Goal: Transaction & Acquisition: Purchase product/service

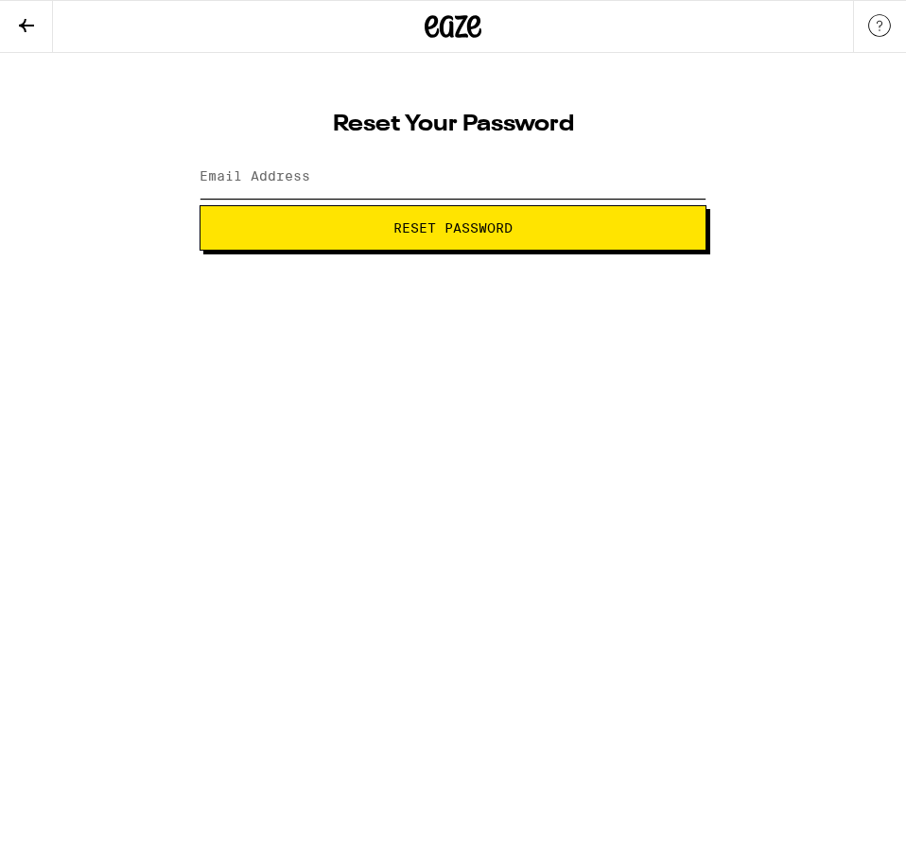
click at [448, 185] on input "Email Address" at bounding box center [452, 177] width 507 height 43
type input "mdbravo@me.com"
click at [409, 226] on span "Reset Password" at bounding box center [452, 227] width 119 height 13
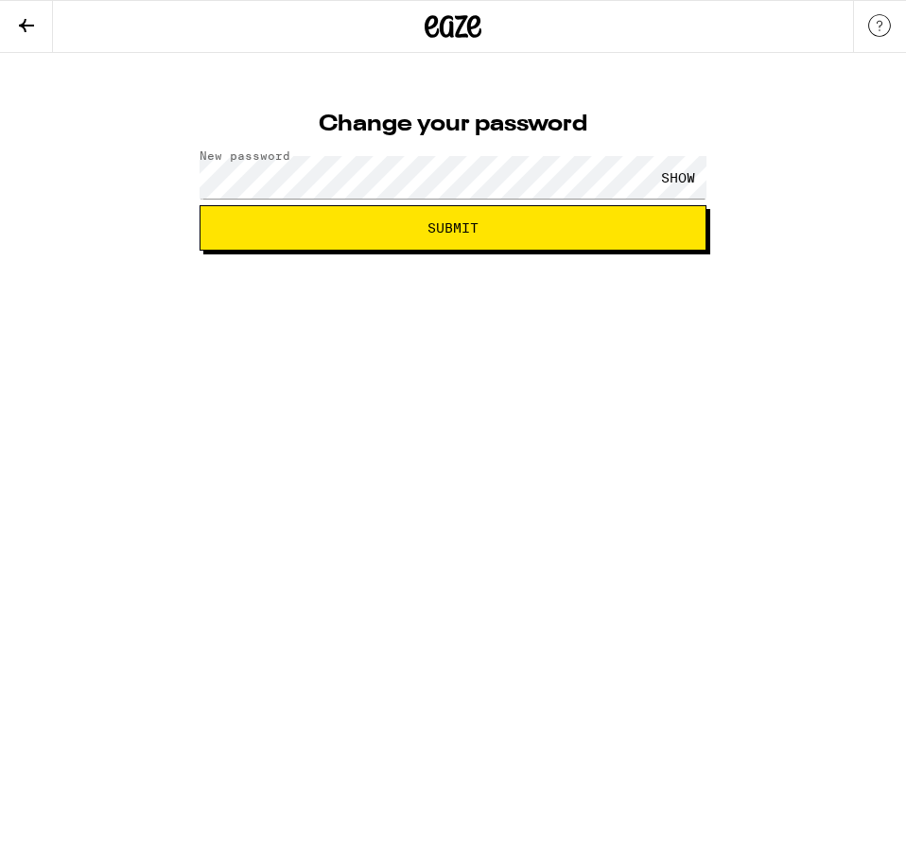
click at [674, 173] on div "SHOW" at bounding box center [677, 177] width 57 height 43
click at [458, 216] on button "Submit" at bounding box center [452, 227] width 507 height 45
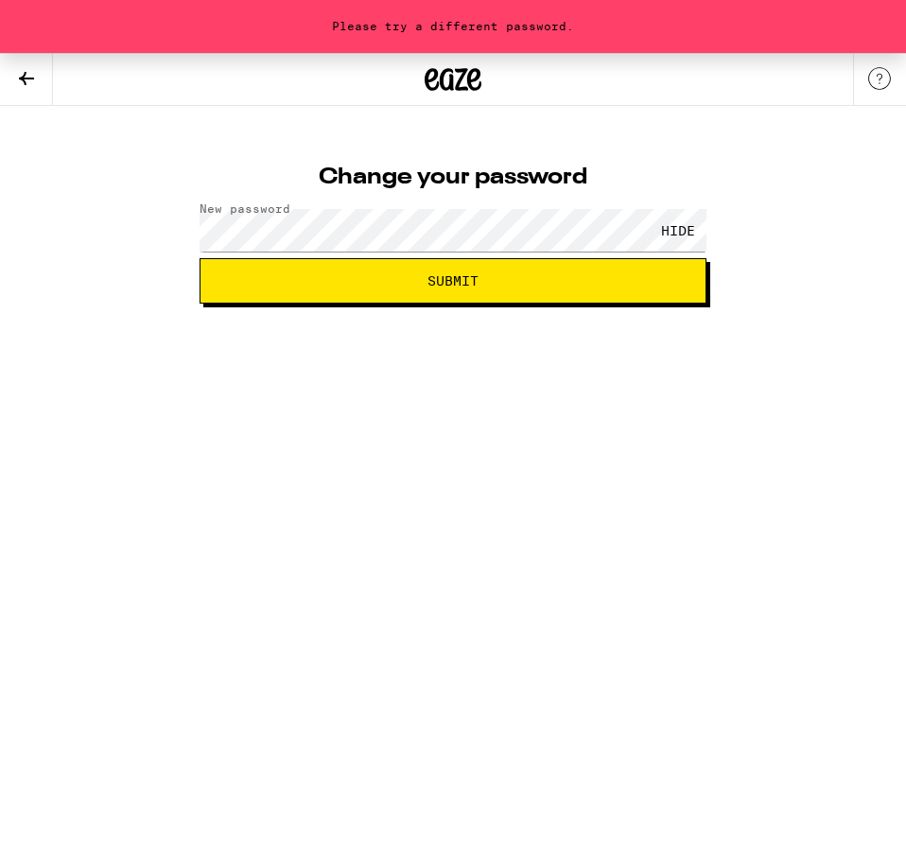
click at [872, 83] on img at bounding box center [879, 78] width 23 height 23
click at [572, 279] on span "Submit" at bounding box center [453, 280] width 475 height 13
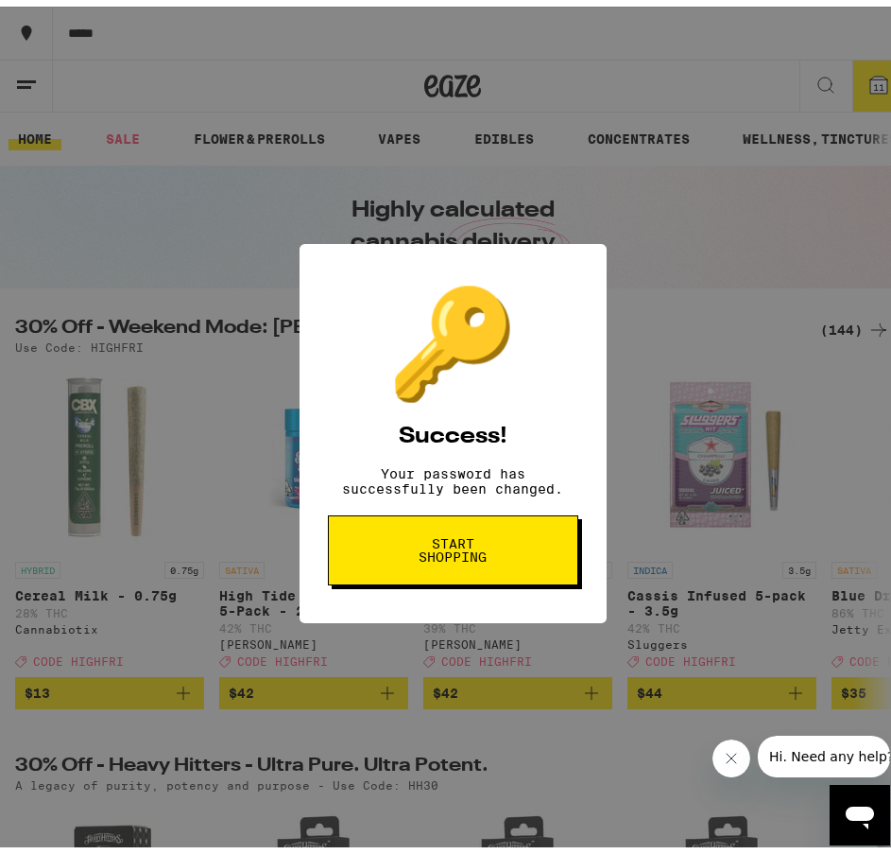
click at [493, 530] on button "Start shopping" at bounding box center [453, 544] width 251 height 70
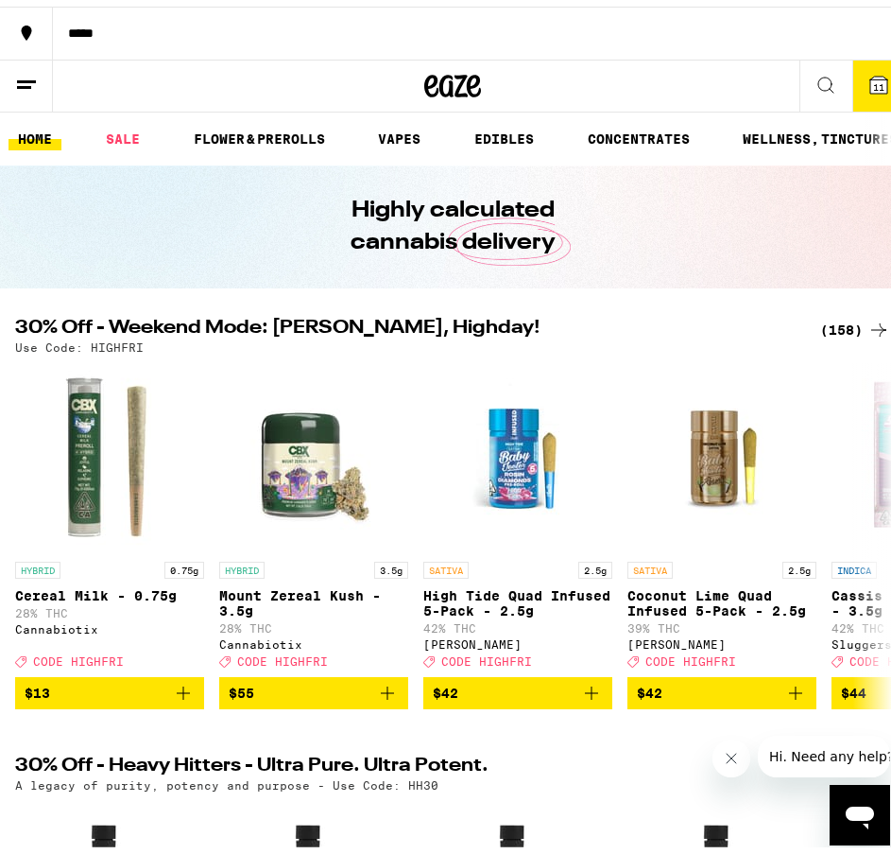
click at [874, 79] on span "11" at bounding box center [879, 80] width 11 height 11
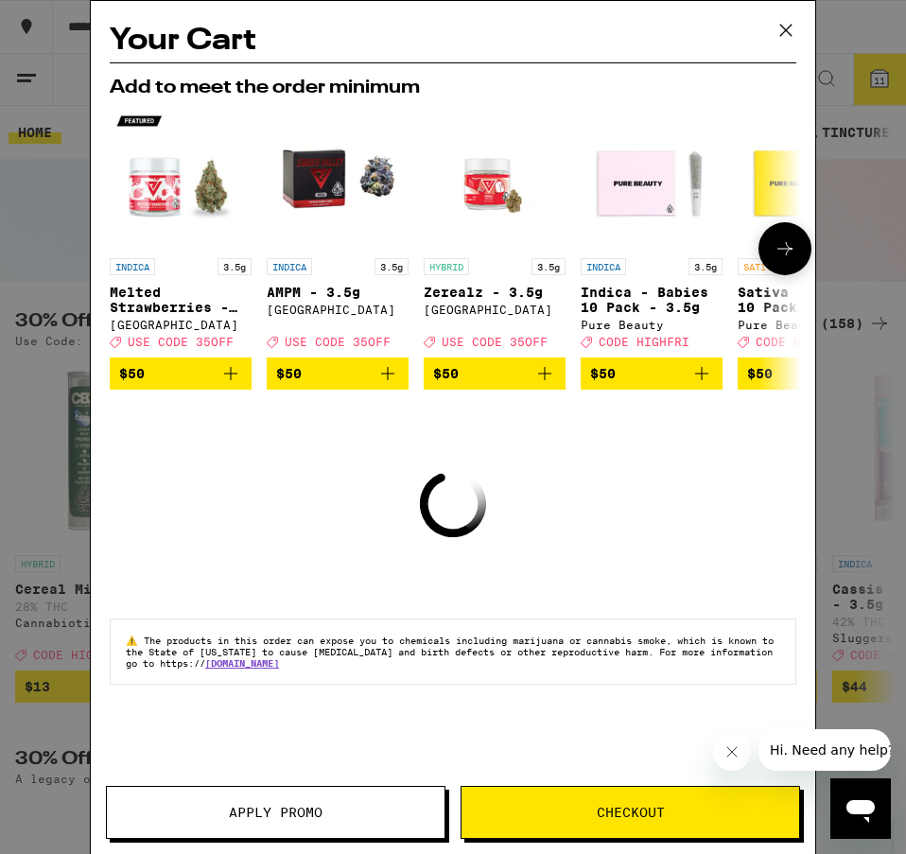
click at [788, 249] on icon at bounding box center [784, 248] width 23 height 23
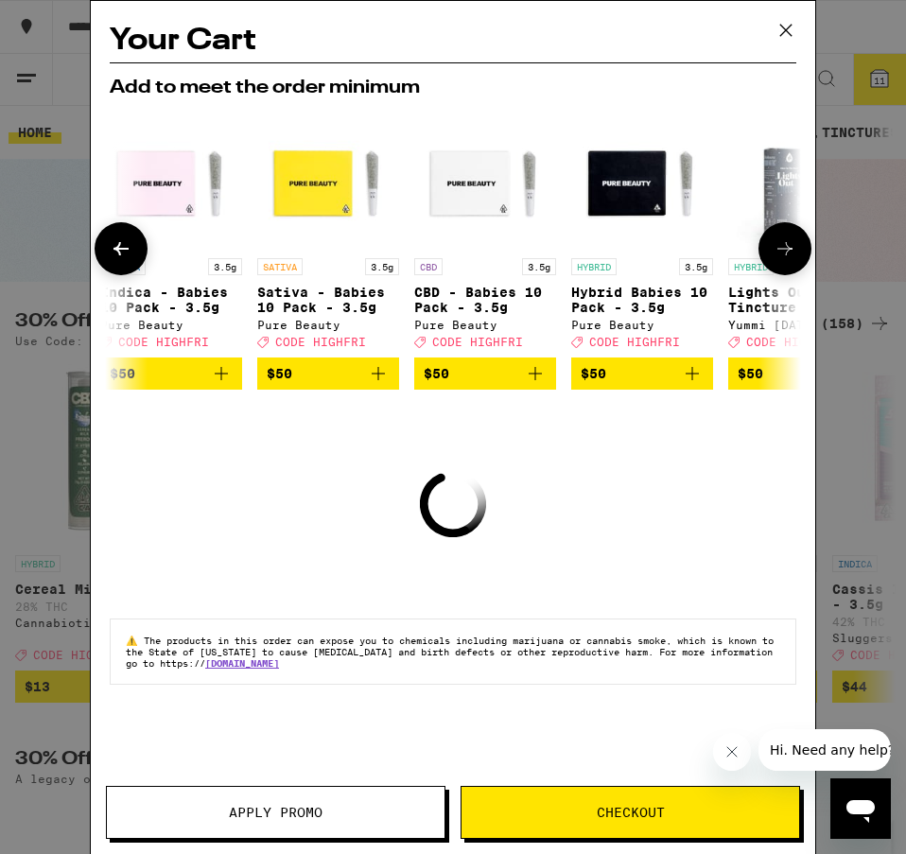
click at [788, 249] on icon at bounding box center [784, 248] width 23 height 23
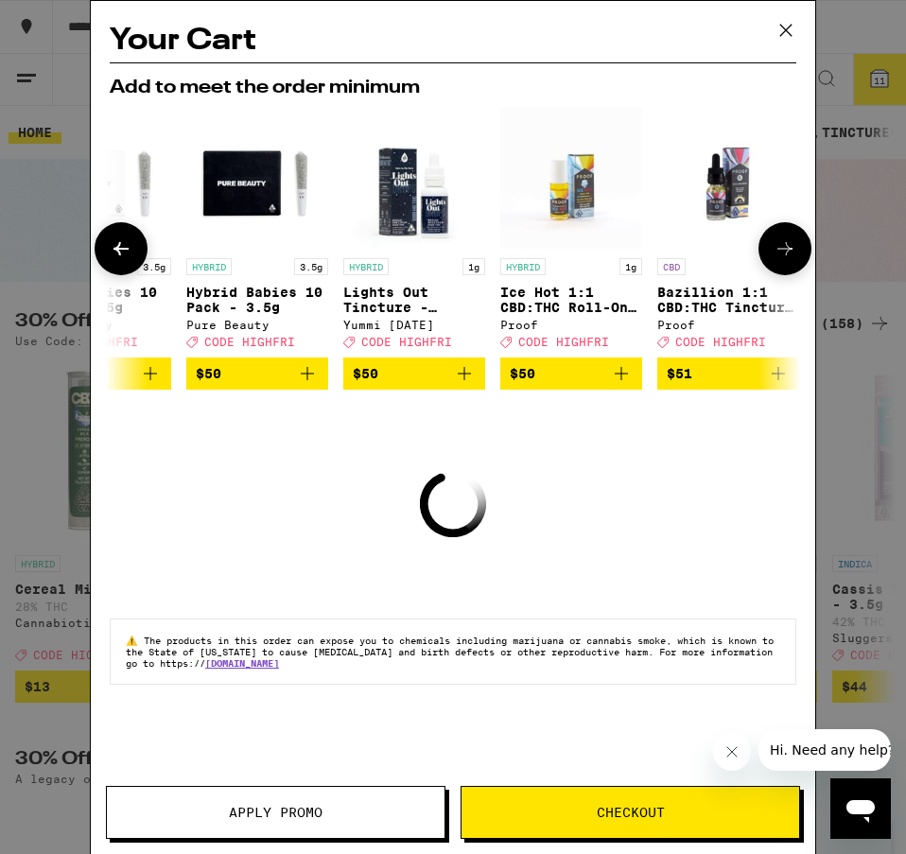
scroll to position [0, 883]
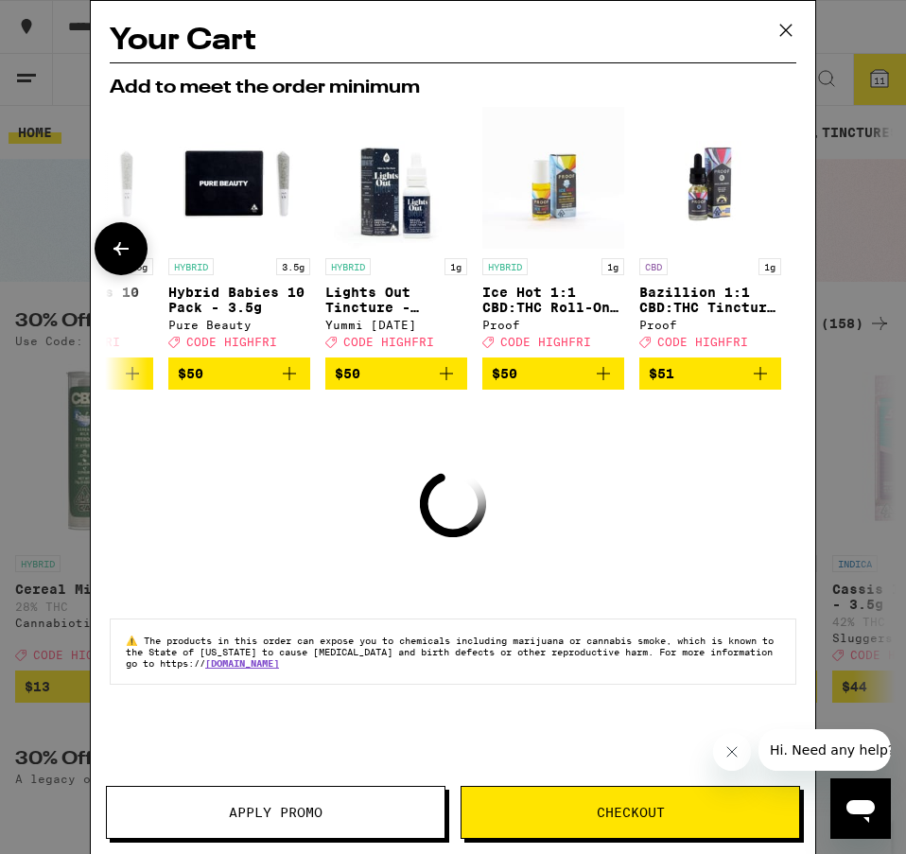
click at [114, 248] on icon at bounding box center [121, 248] width 23 height 23
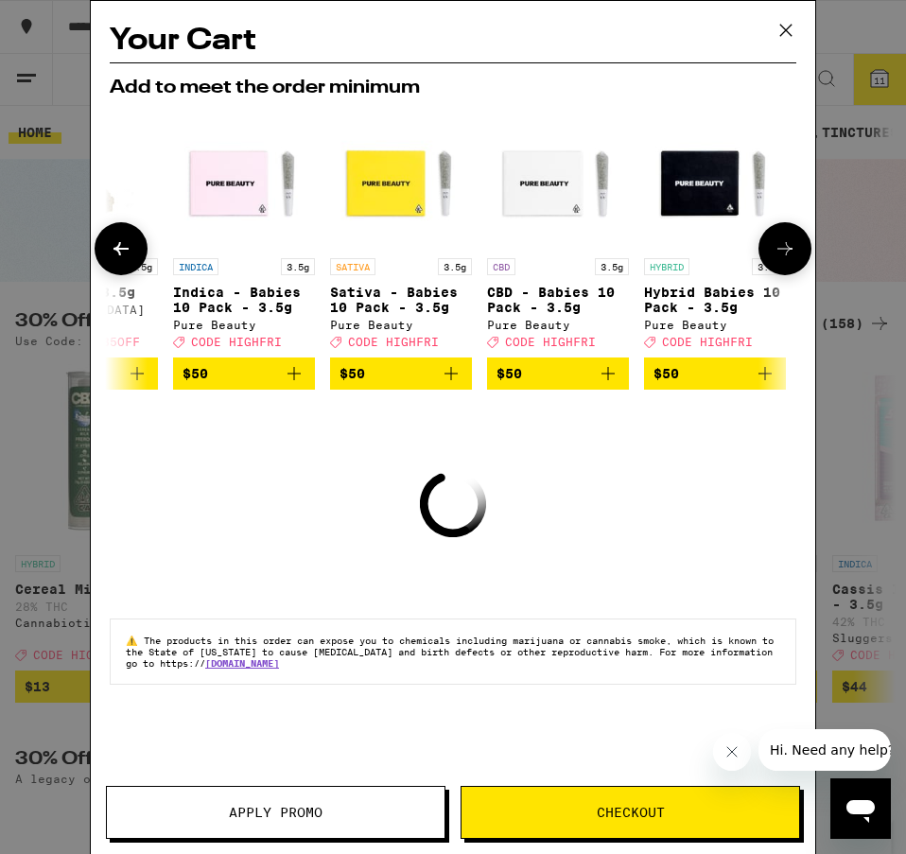
scroll to position [0, 403]
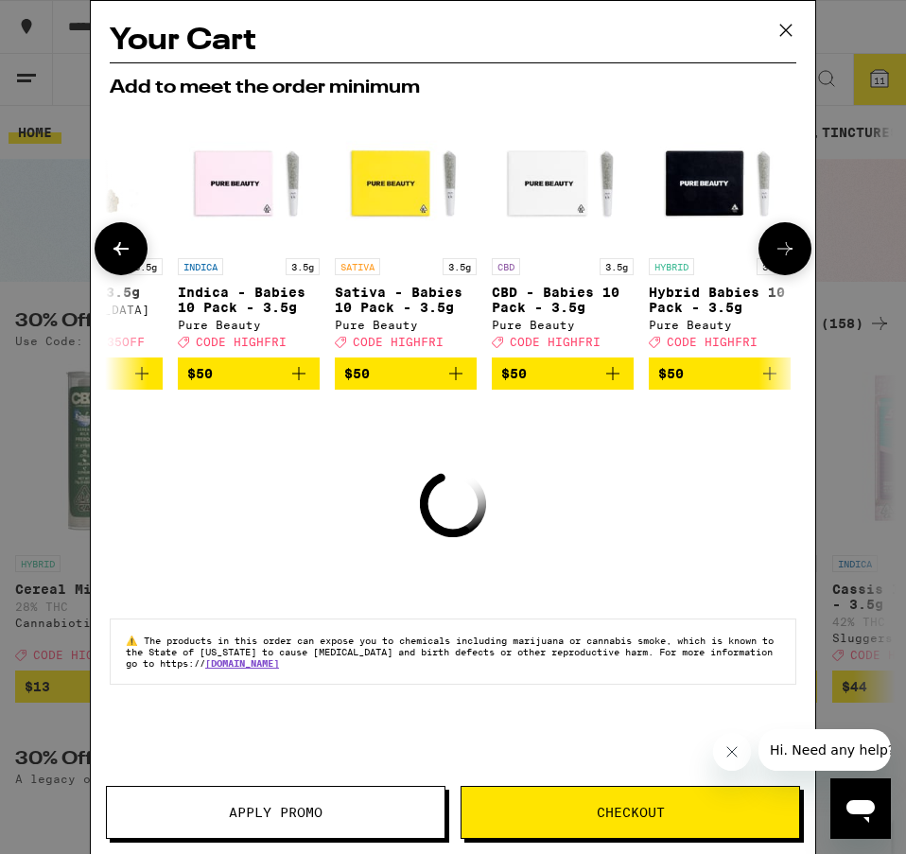
click at [771, 259] on button at bounding box center [784, 248] width 53 height 53
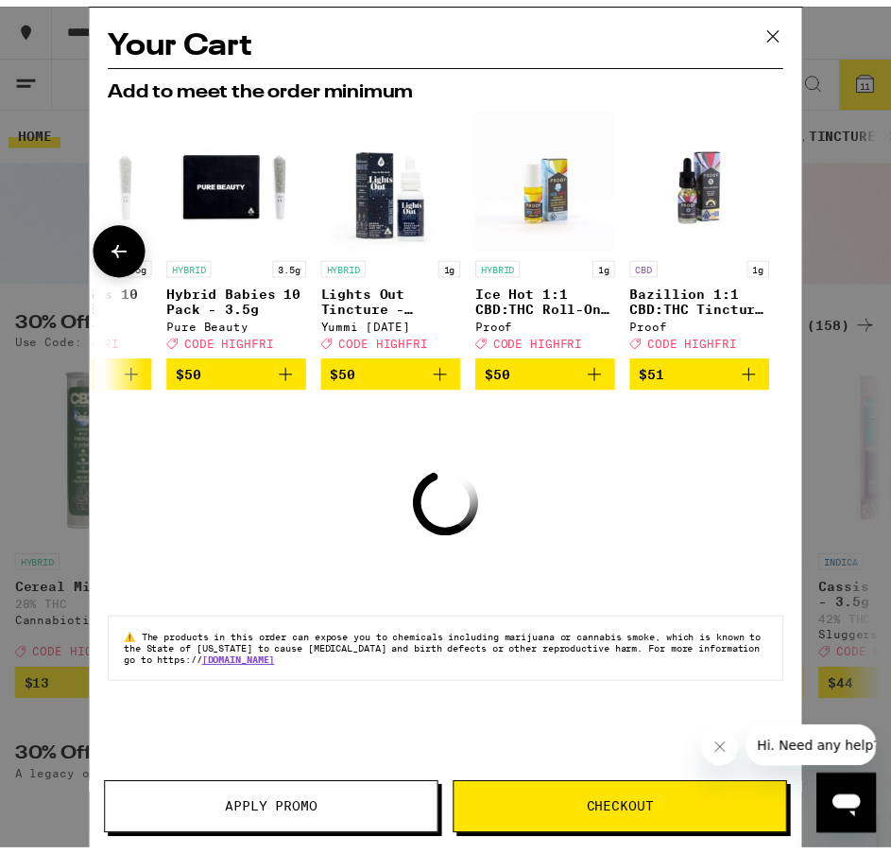
scroll to position [0, 883]
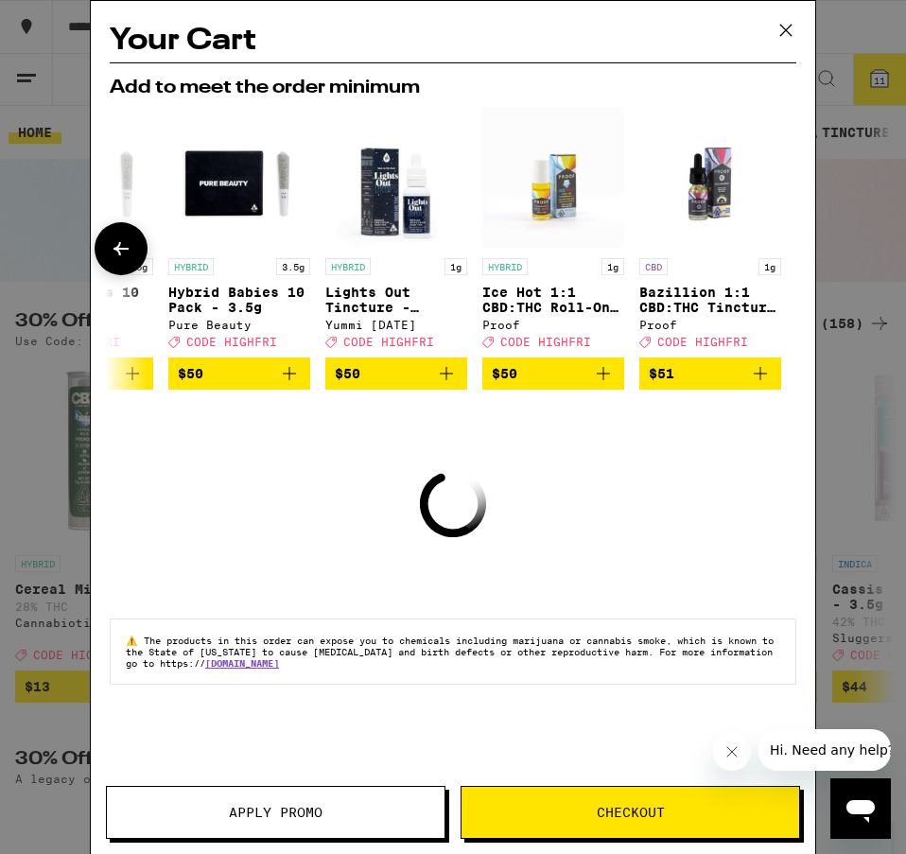
click at [771, 259] on div at bounding box center [784, 248] width 53 height 53
click at [783, 34] on icon at bounding box center [785, 30] width 28 height 28
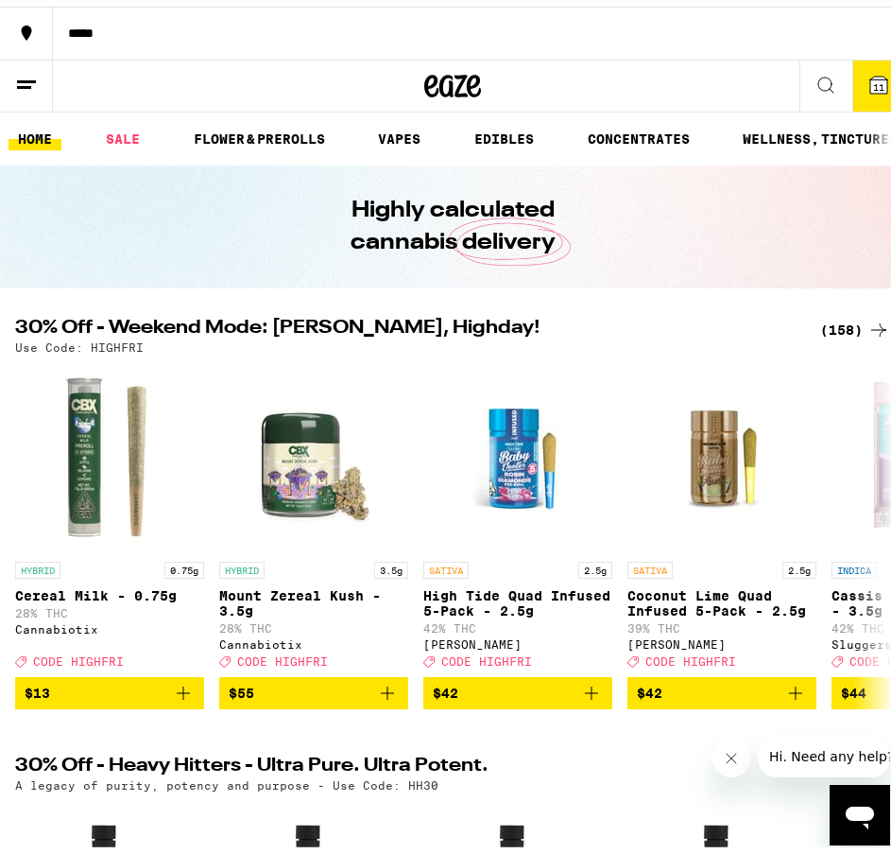
click at [871, 73] on icon at bounding box center [879, 78] width 17 height 17
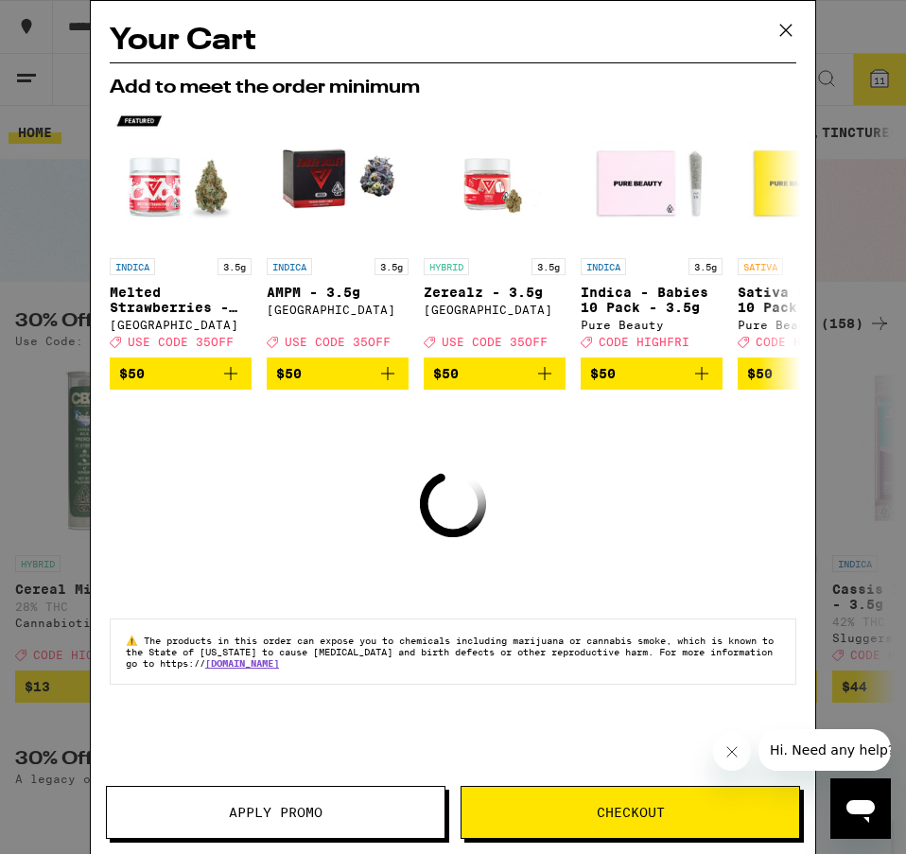
drag, startPoint x: 490, startPoint y: 177, endPoint x: 223, endPoint y: 515, distance: 430.8
click at [223, 515] on div "Your Cart Add to meet the order minimum INDICA 3.5g Melted Strawberries - 3.5g …" at bounding box center [453, 399] width 724 height 796
click at [787, 26] on icon at bounding box center [785, 30] width 28 height 28
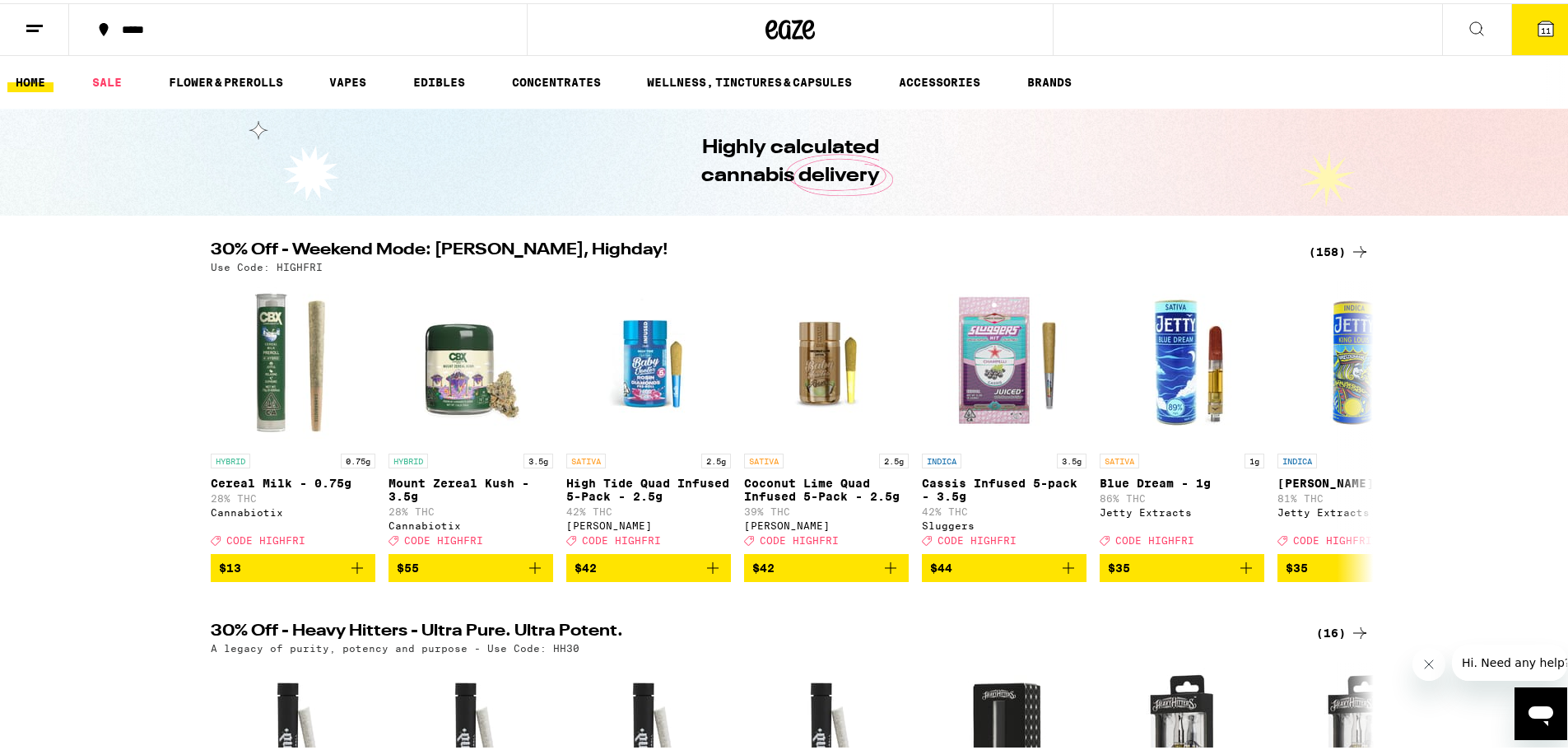
click at [788, 30] on span "11" at bounding box center [1545, 27] width 10 height 10
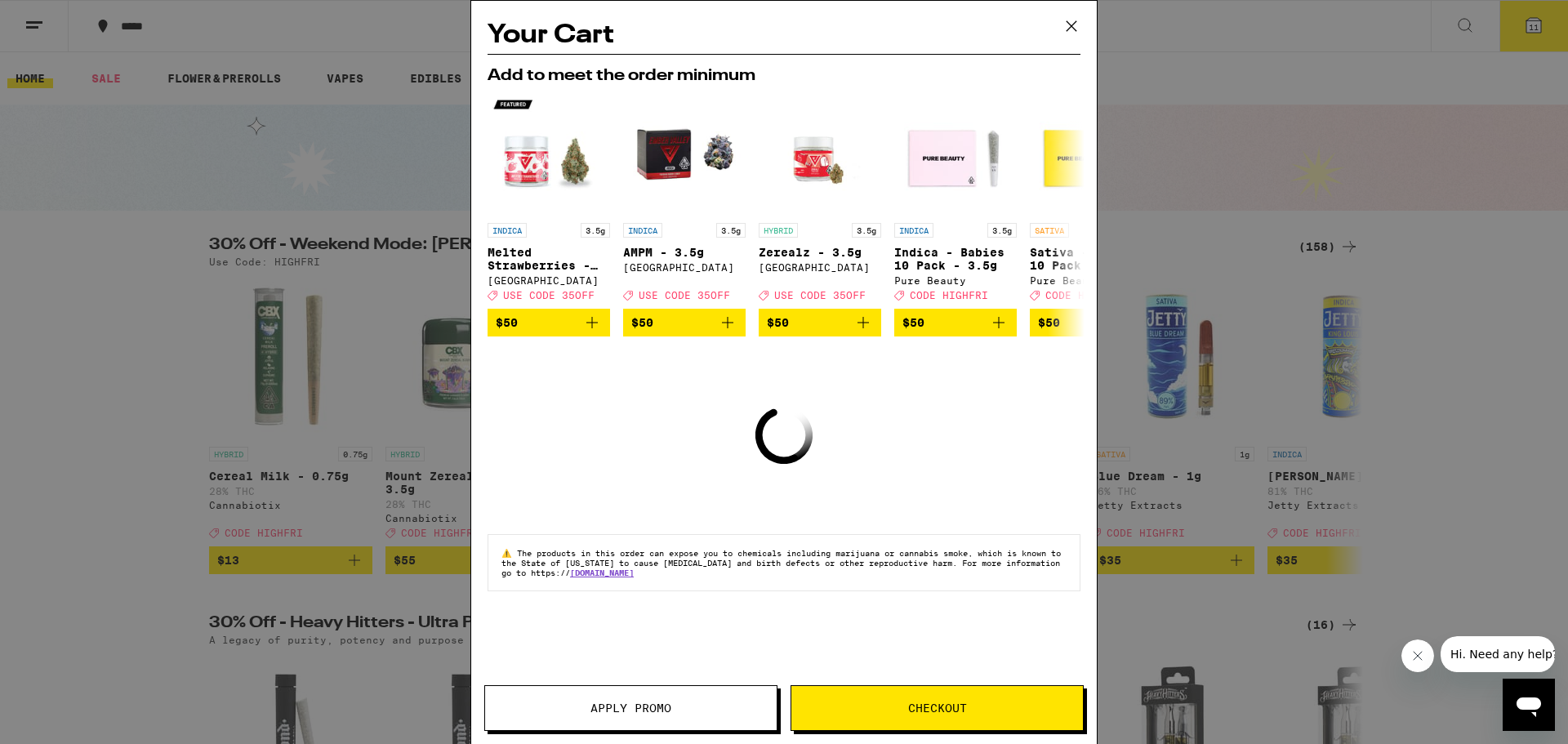
click at [782, 25] on icon at bounding box center [1071, 26] width 24 height 24
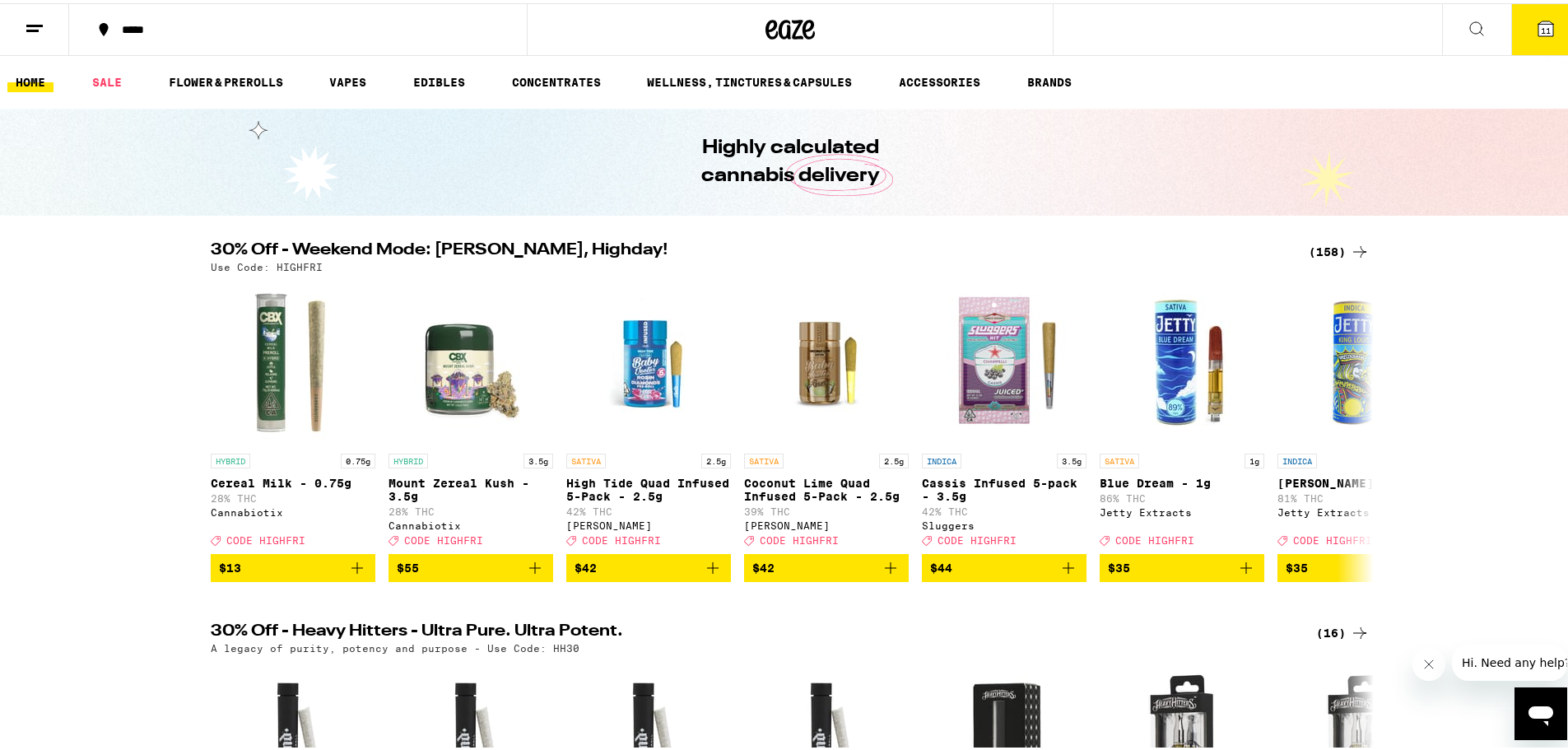
click at [31, 30] on icon at bounding box center [34, 25] width 20 height 20
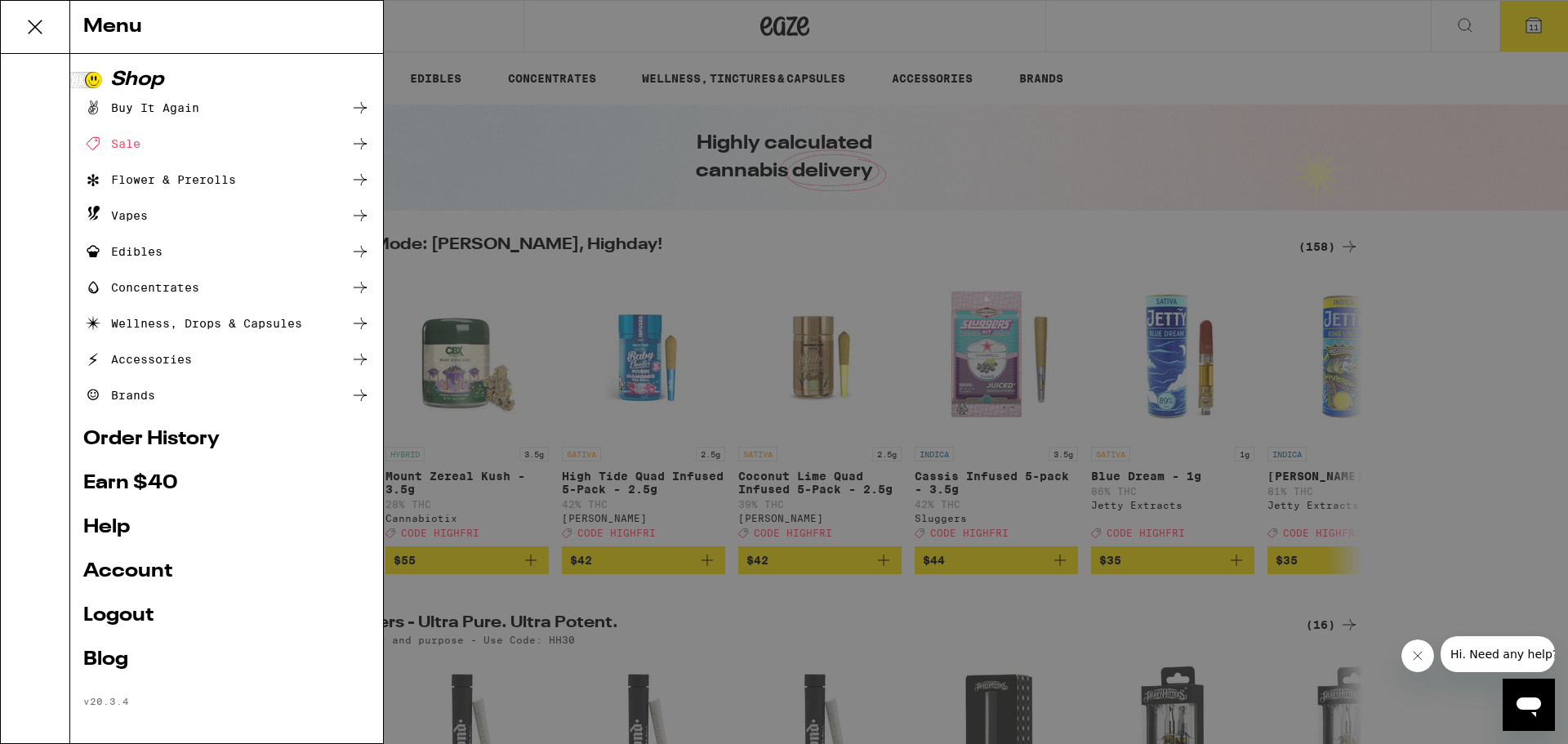
click at [278, 106] on div "Buy It Again" at bounding box center [226, 107] width 287 height 20
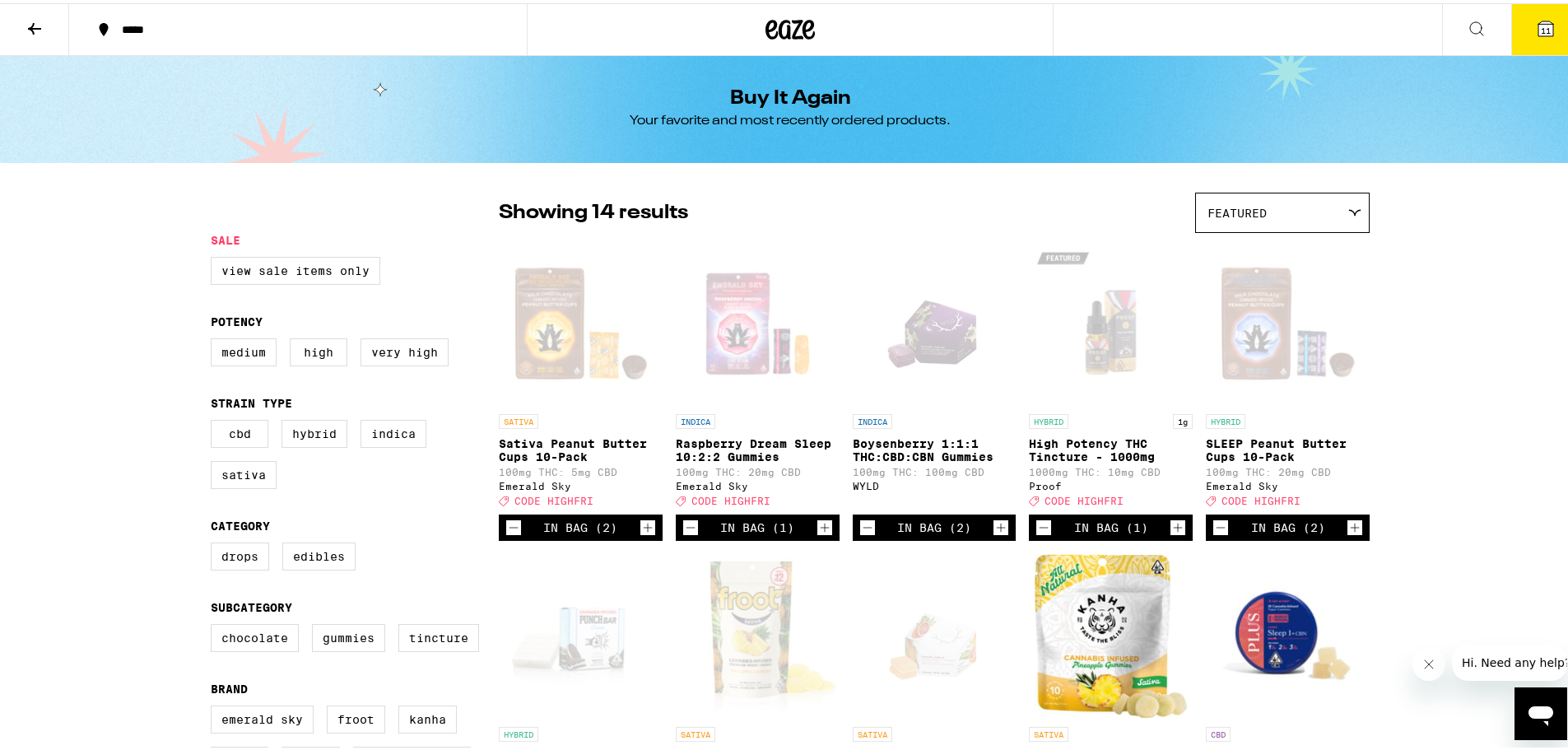
click at [50, 23] on button at bounding box center [34, 27] width 69 height 52
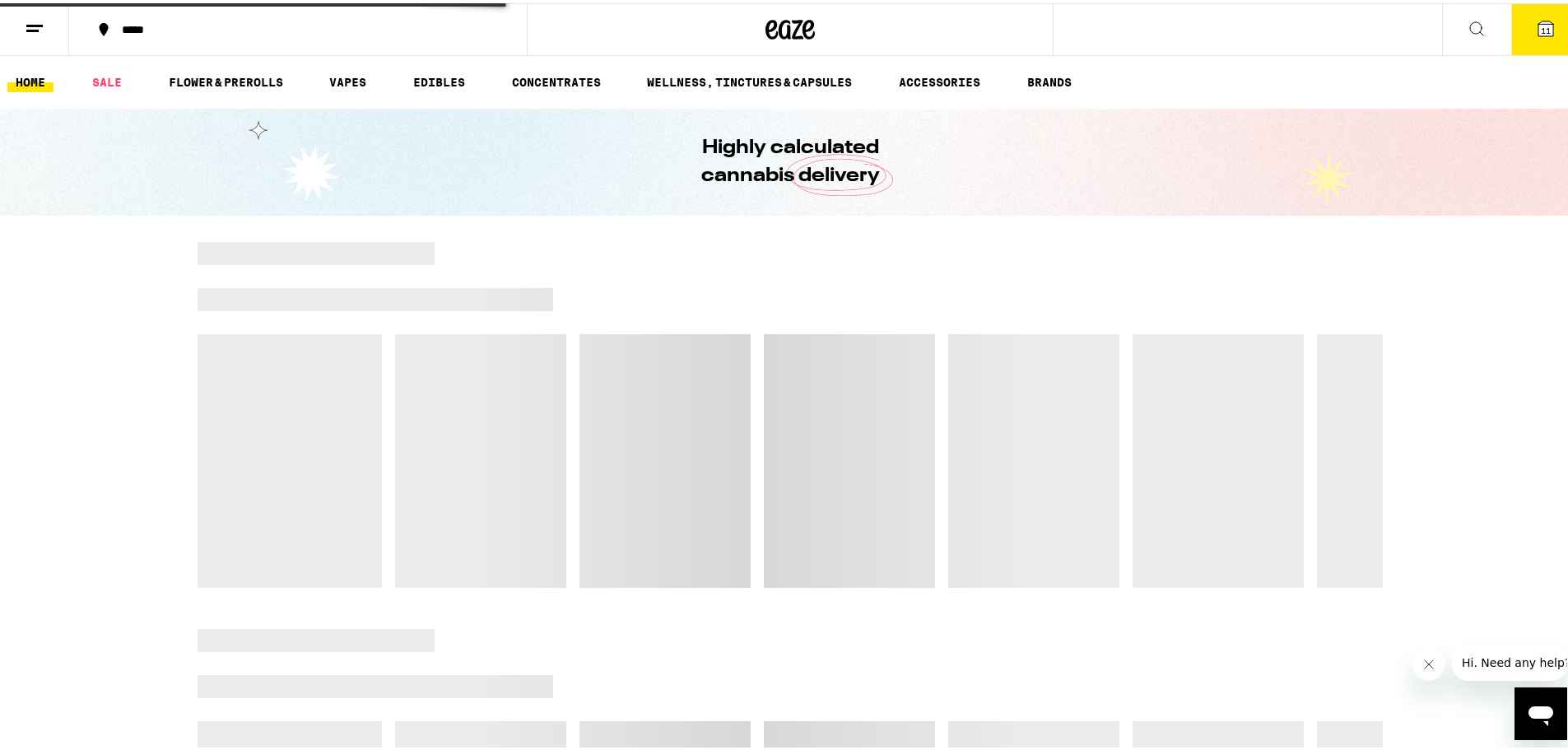
click at [47, 24] on button at bounding box center [34, 27] width 69 height 52
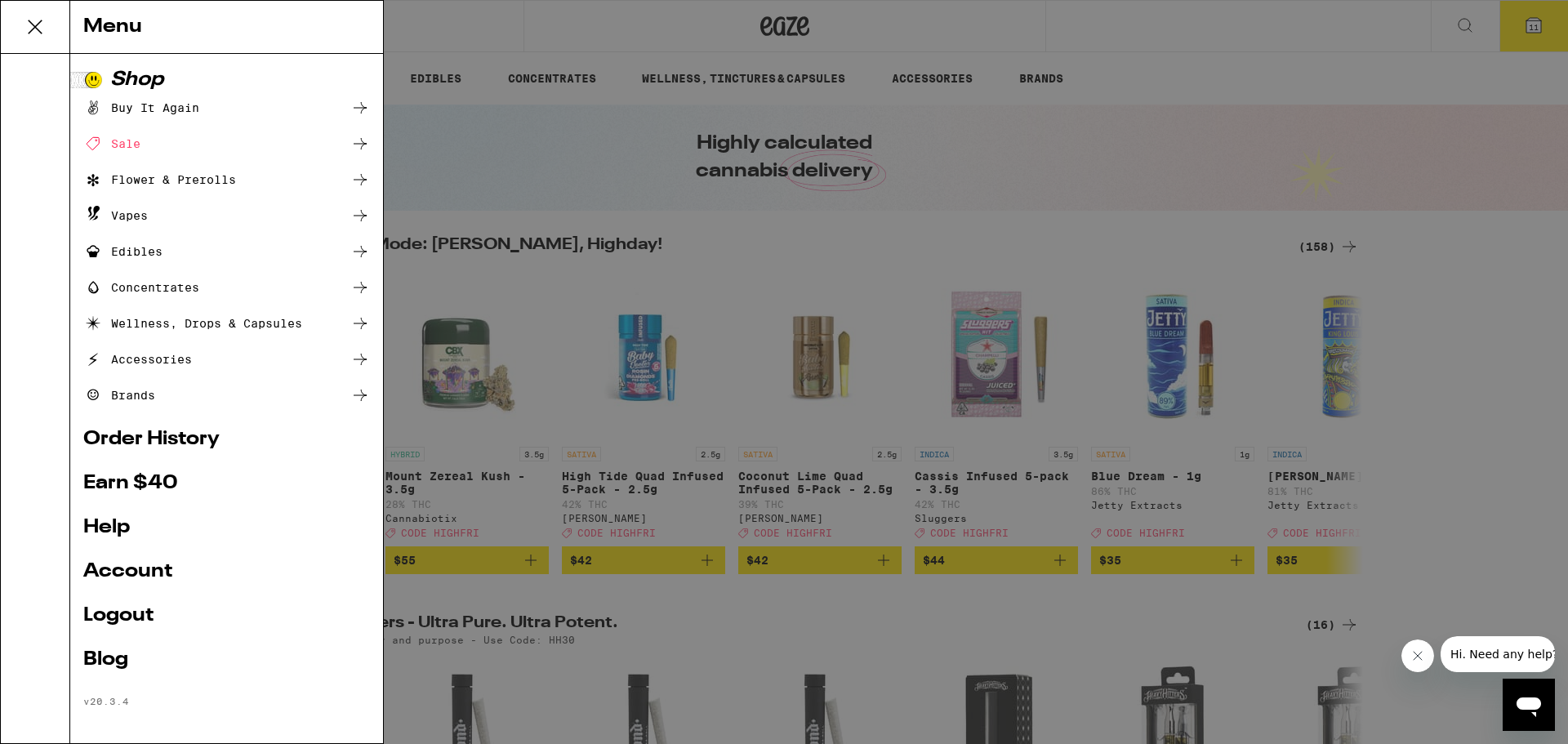
click at [193, 439] on link "Order History" at bounding box center [226, 439] width 287 height 20
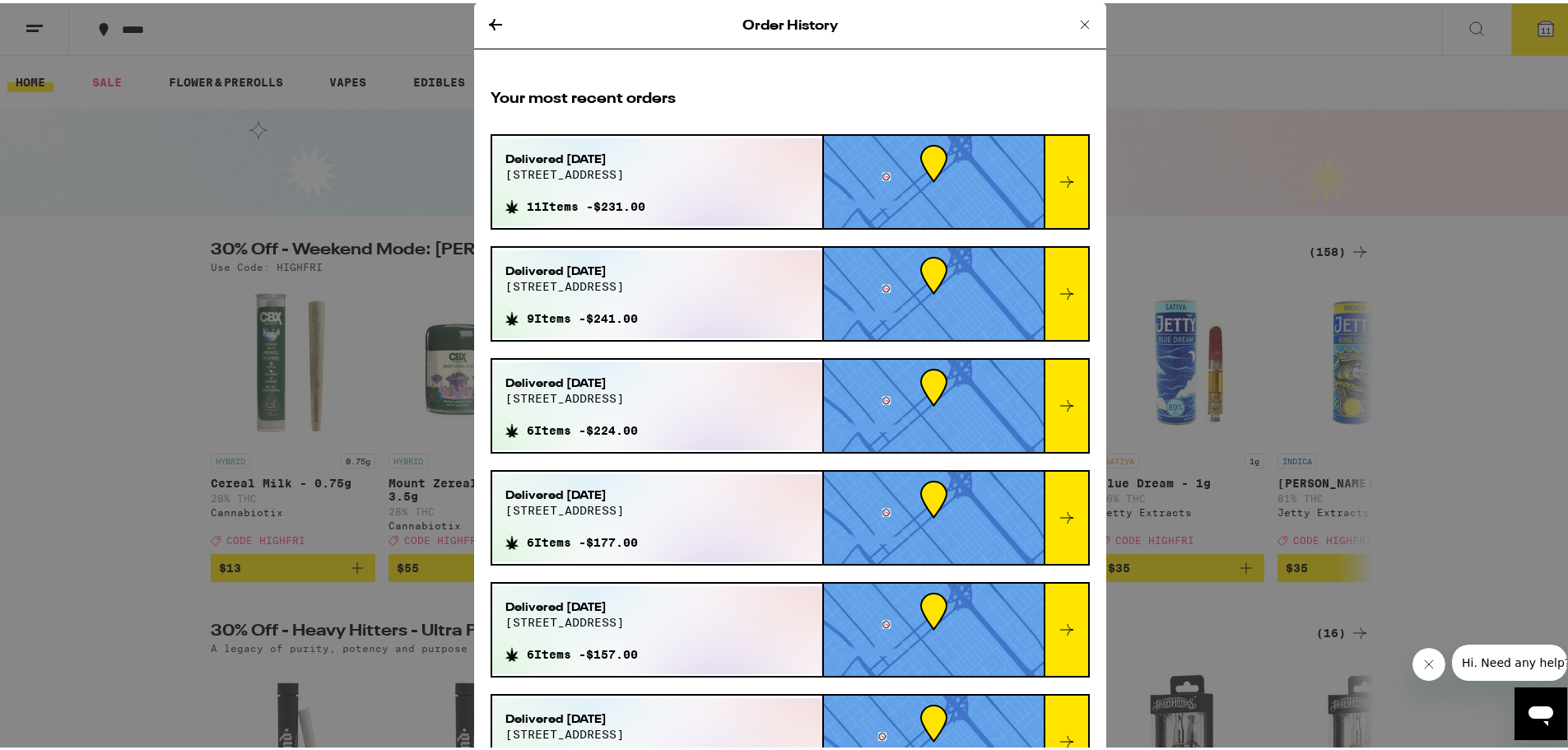
click at [788, 162] on div at bounding box center [933, 179] width 219 height 92
click at [489, 24] on icon at bounding box center [495, 21] width 13 height 11
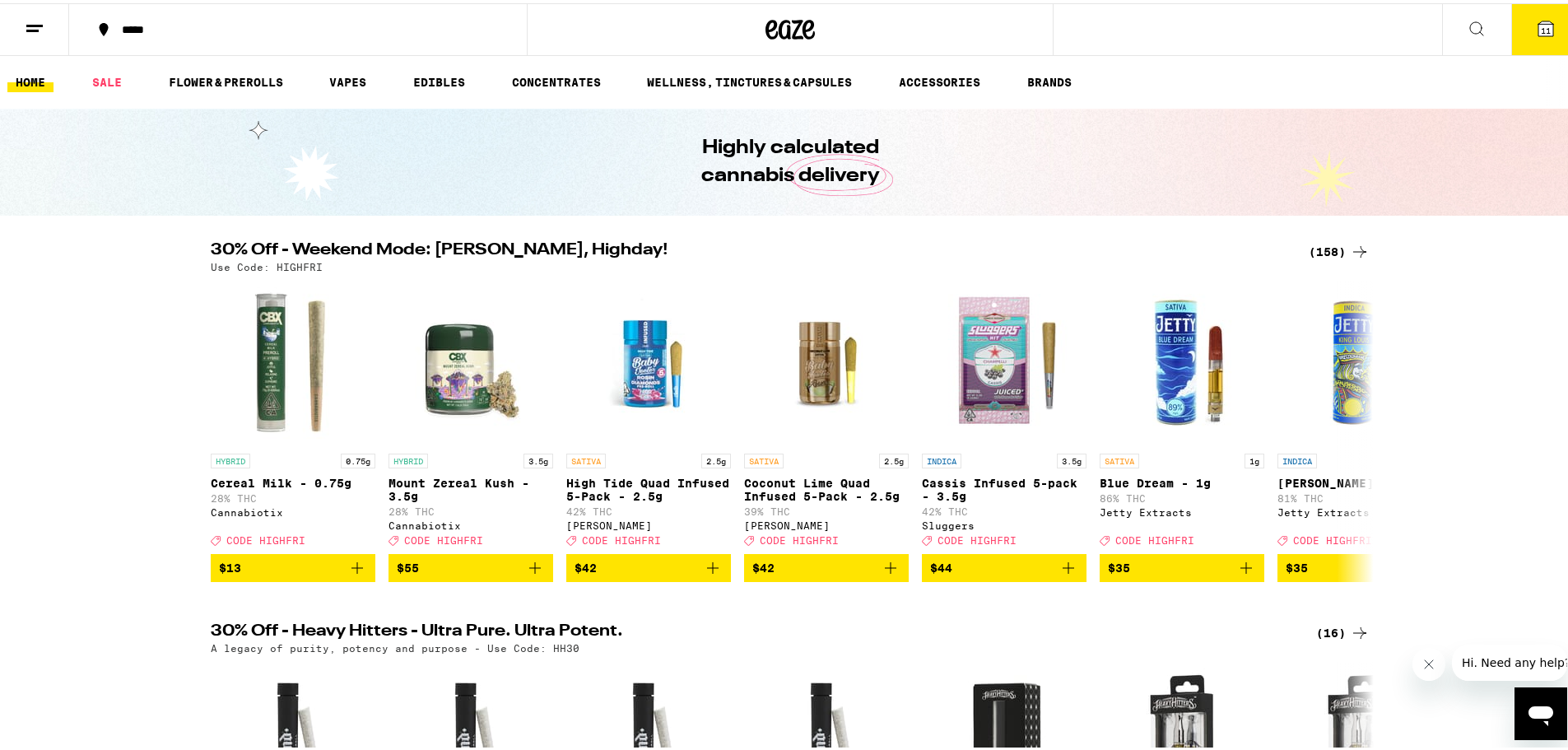
click at [26, 27] on line at bounding box center [32, 27] width 12 height 0
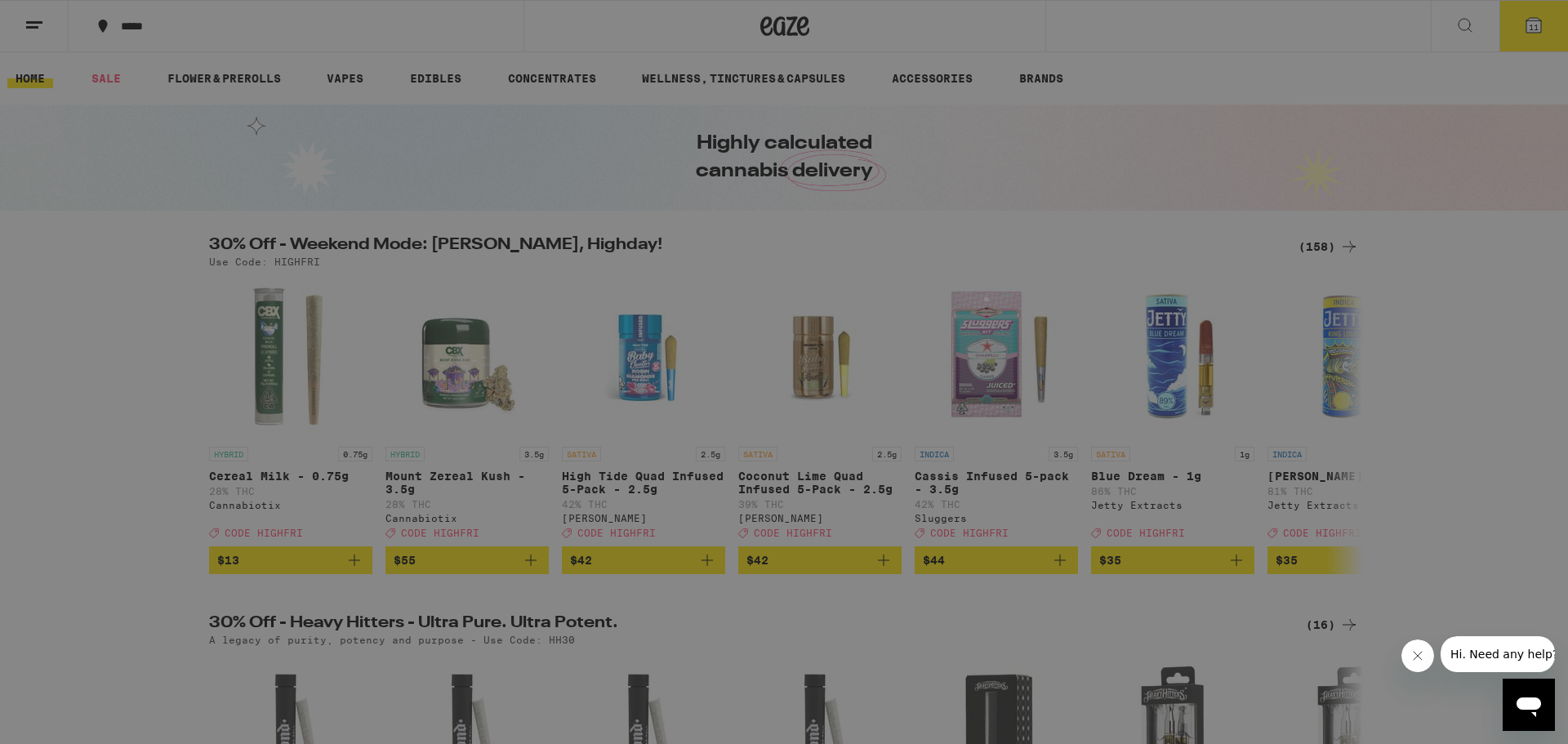
click at [167, 112] on div "Buy It Again" at bounding box center [141, 107] width 116 height 20
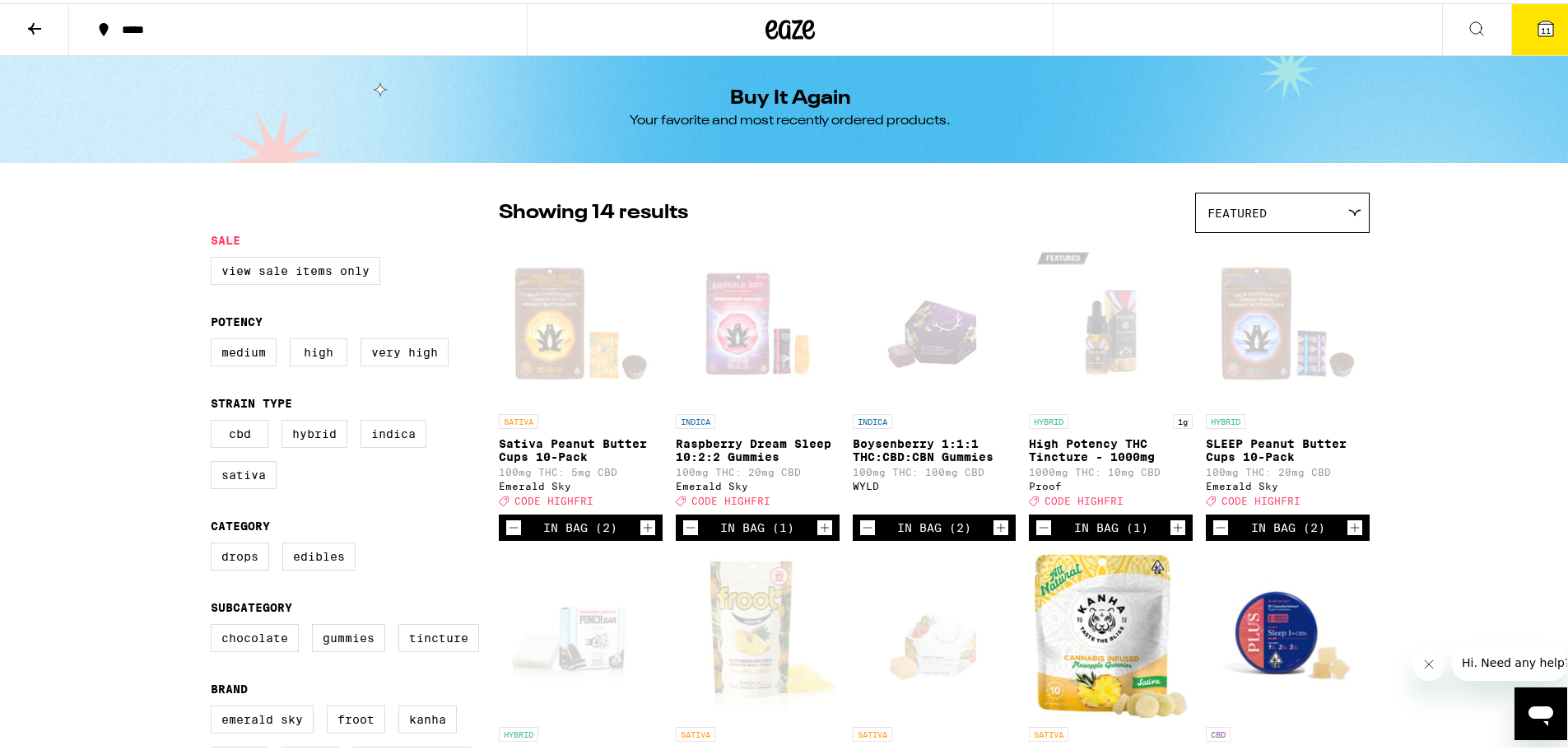
click at [788, 530] on icon "Increment" at bounding box center [1178, 524] width 9 height 9
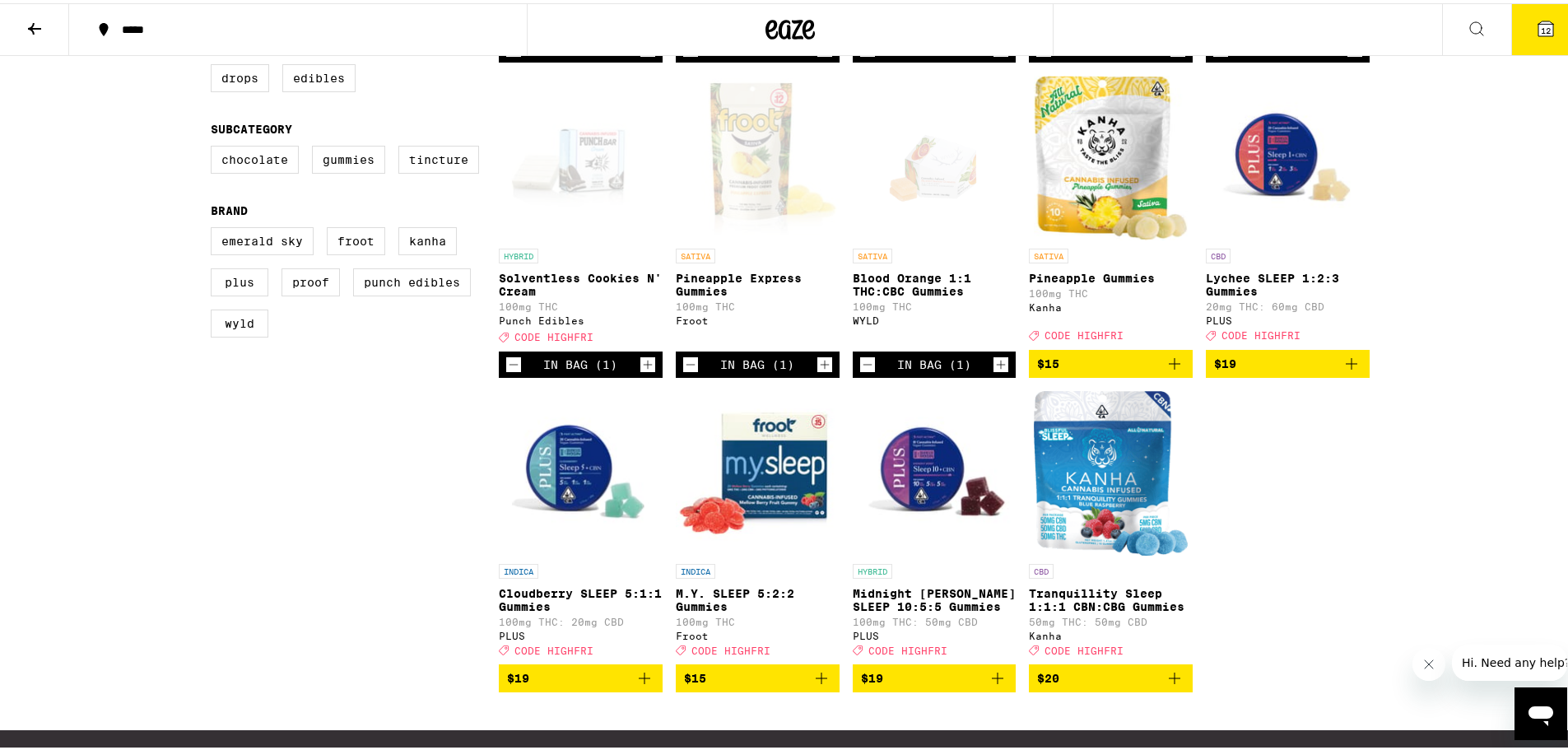
scroll to position [482, 0]
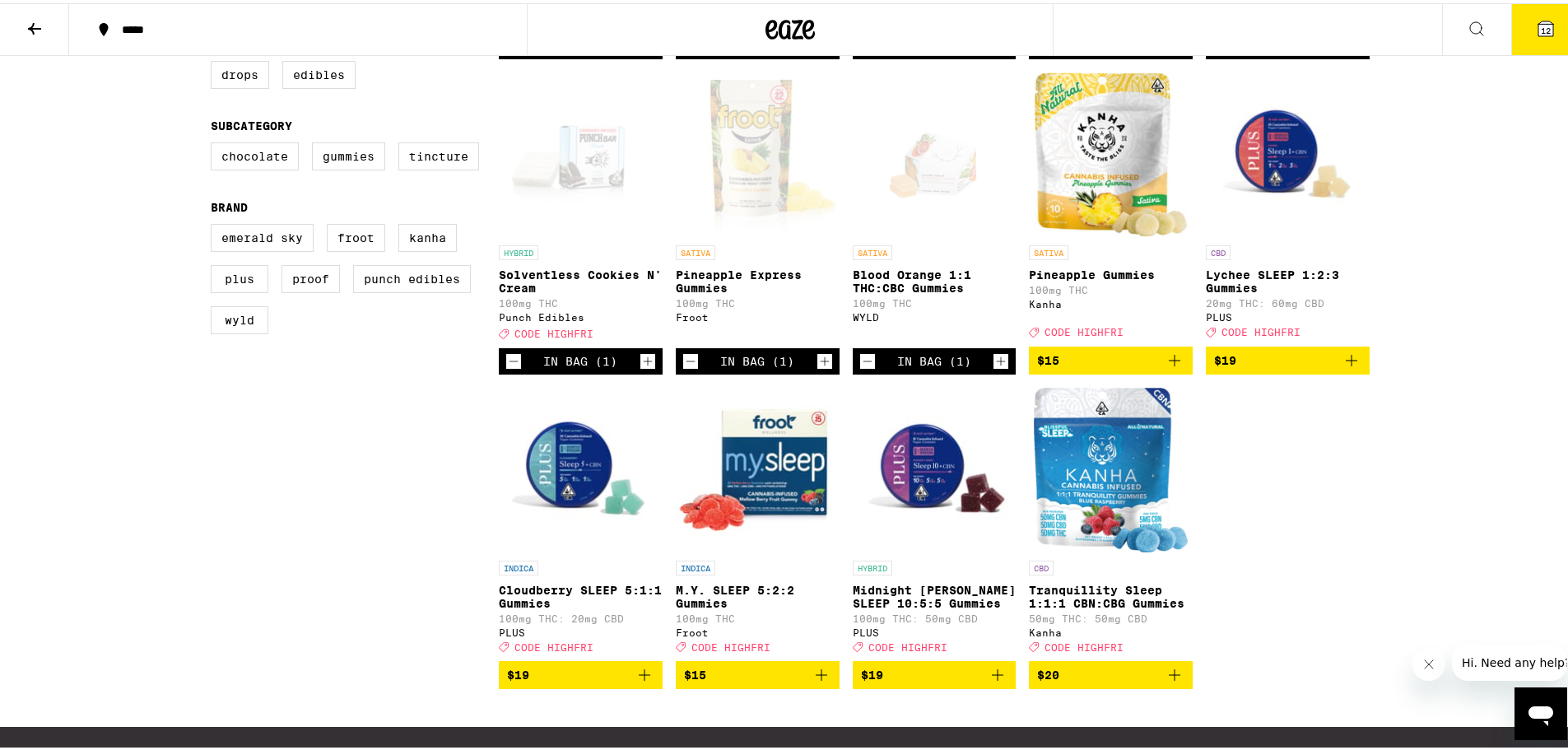
click at [788, 368] on icon "Add to bag" at bounding box center [1351, 357] width 20 height 20
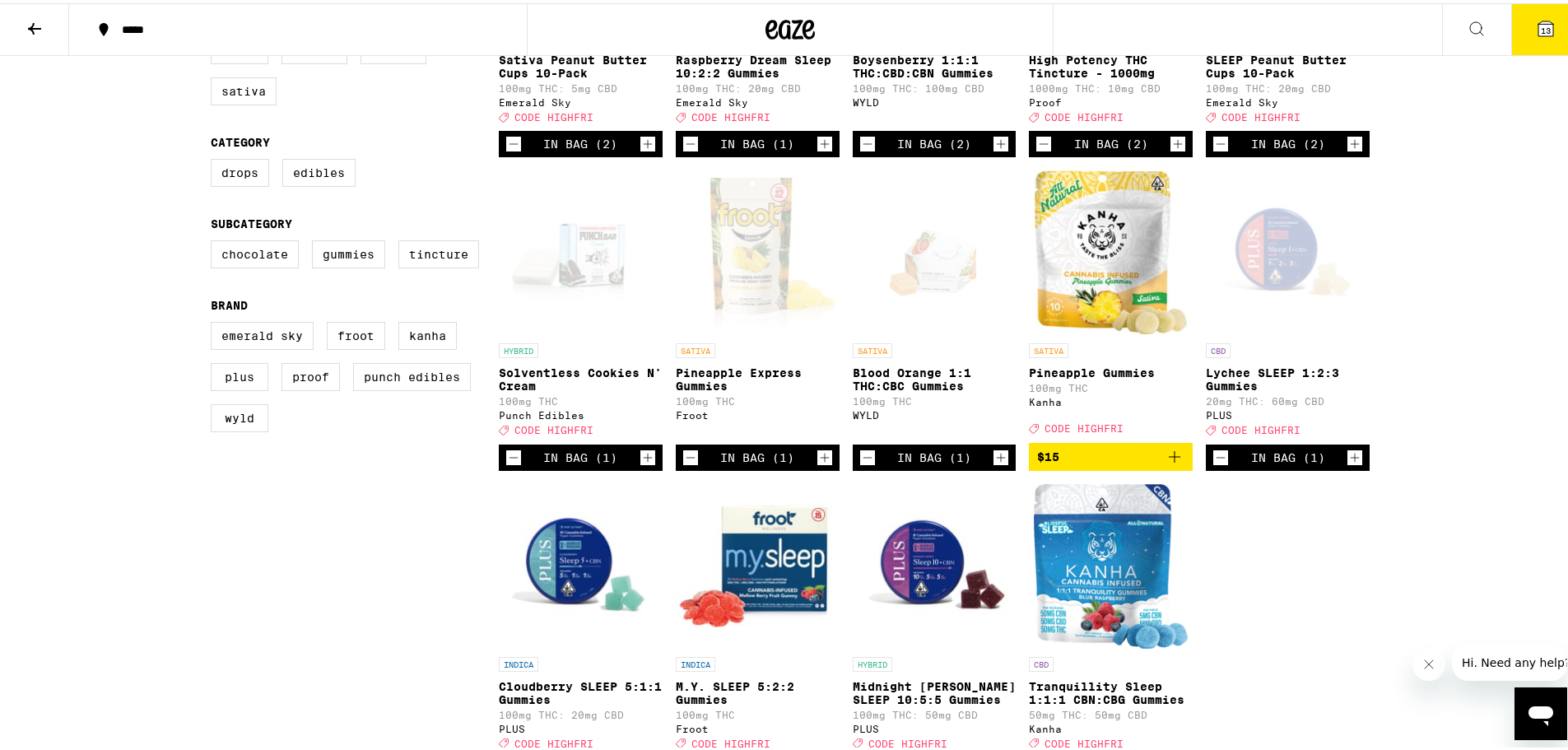
scroll to position [303, 0]
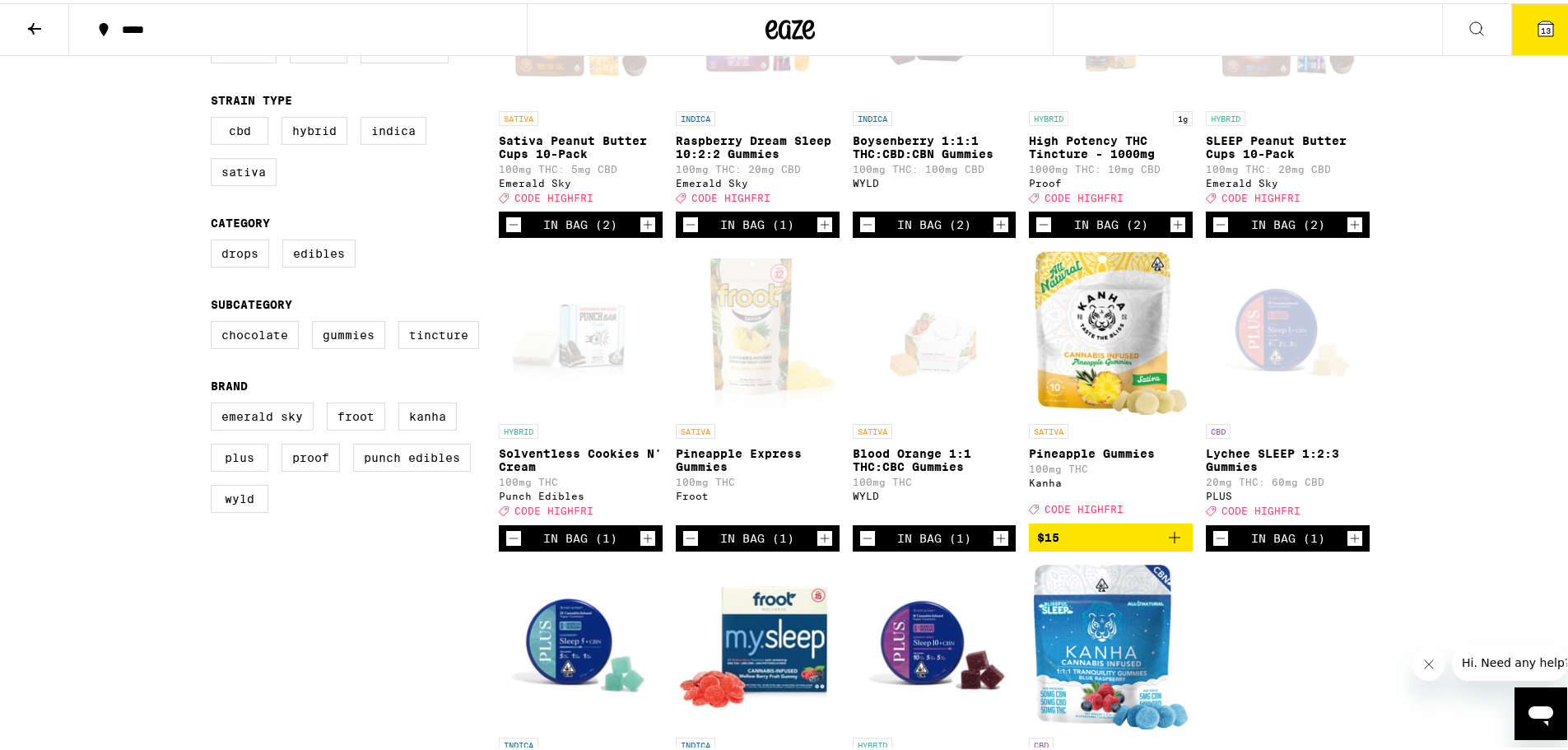
click at [641, 545] on icon "Increment" at bounding box center [647, 535] width 15 height 20
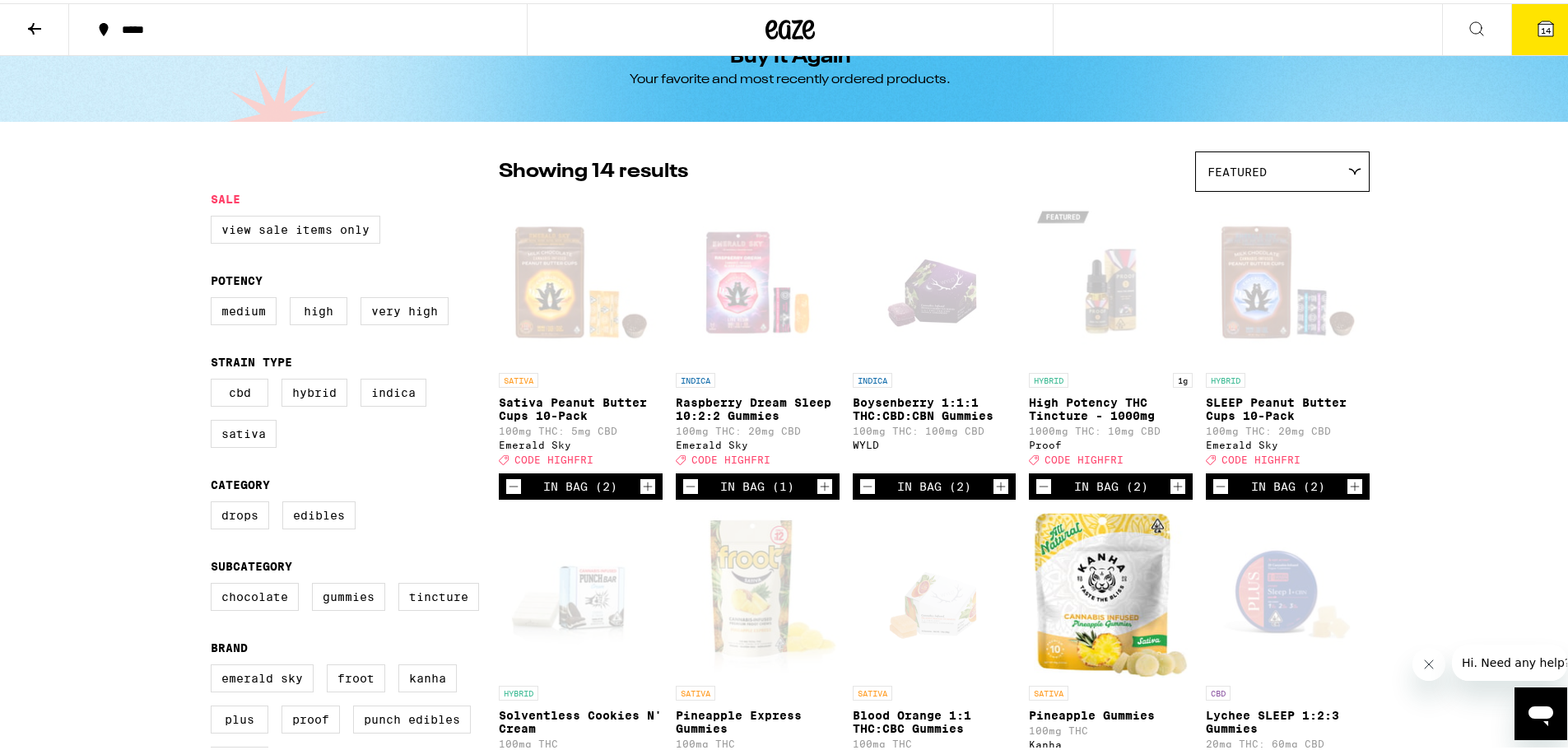
scroll to position [0, 0]
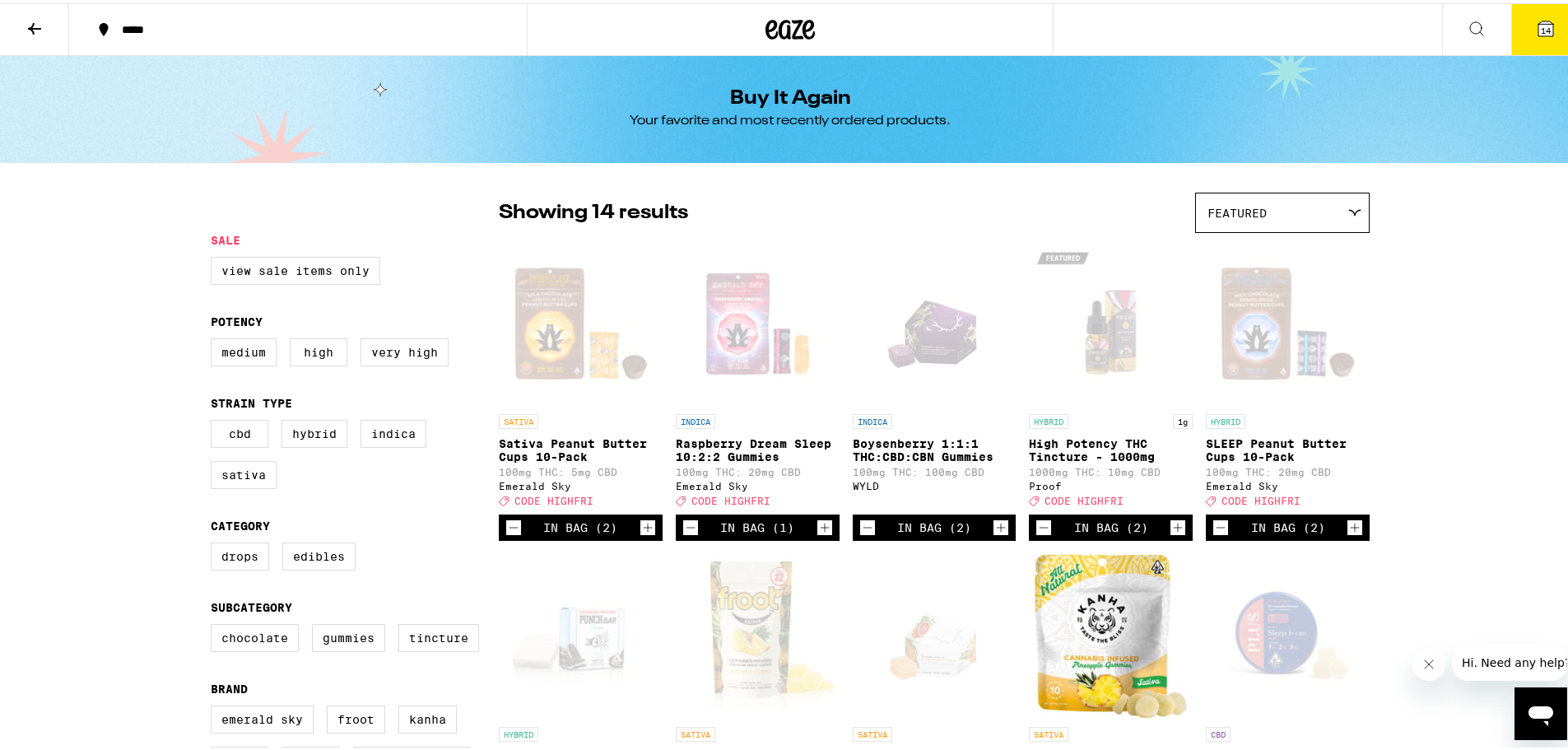
click at [143, 474] on div "***** ***** 14 Buy It Again Your favorite and most recently ordered products. F…" at bounding box center [790, 732] width 1580 height 1464
click at [788, 24] on span "14" at bounding box center [1545, 27] width 10 height 10
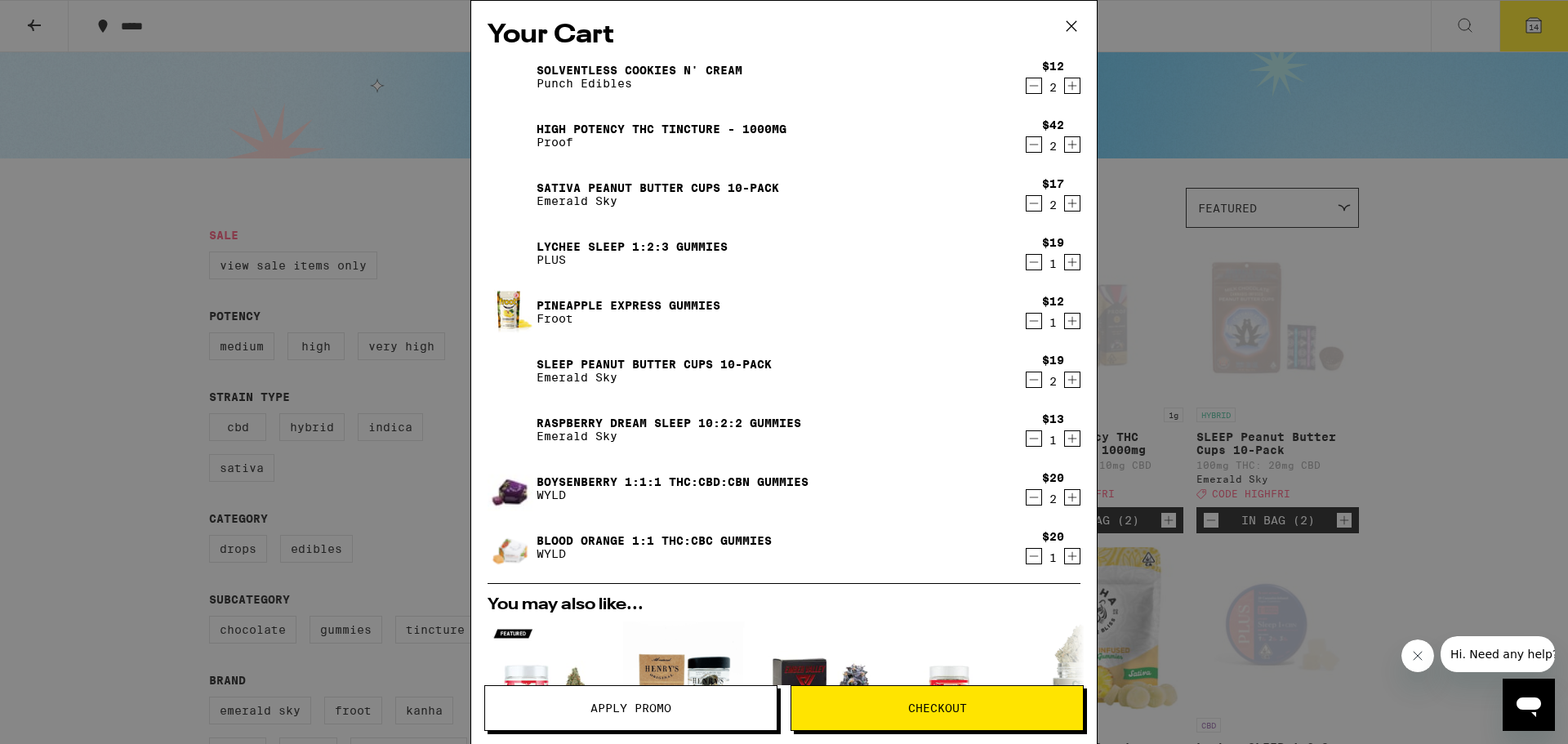
click at [782, 85] on icon "Decrement" at bounding box center [1033, 86] width 15 height 20
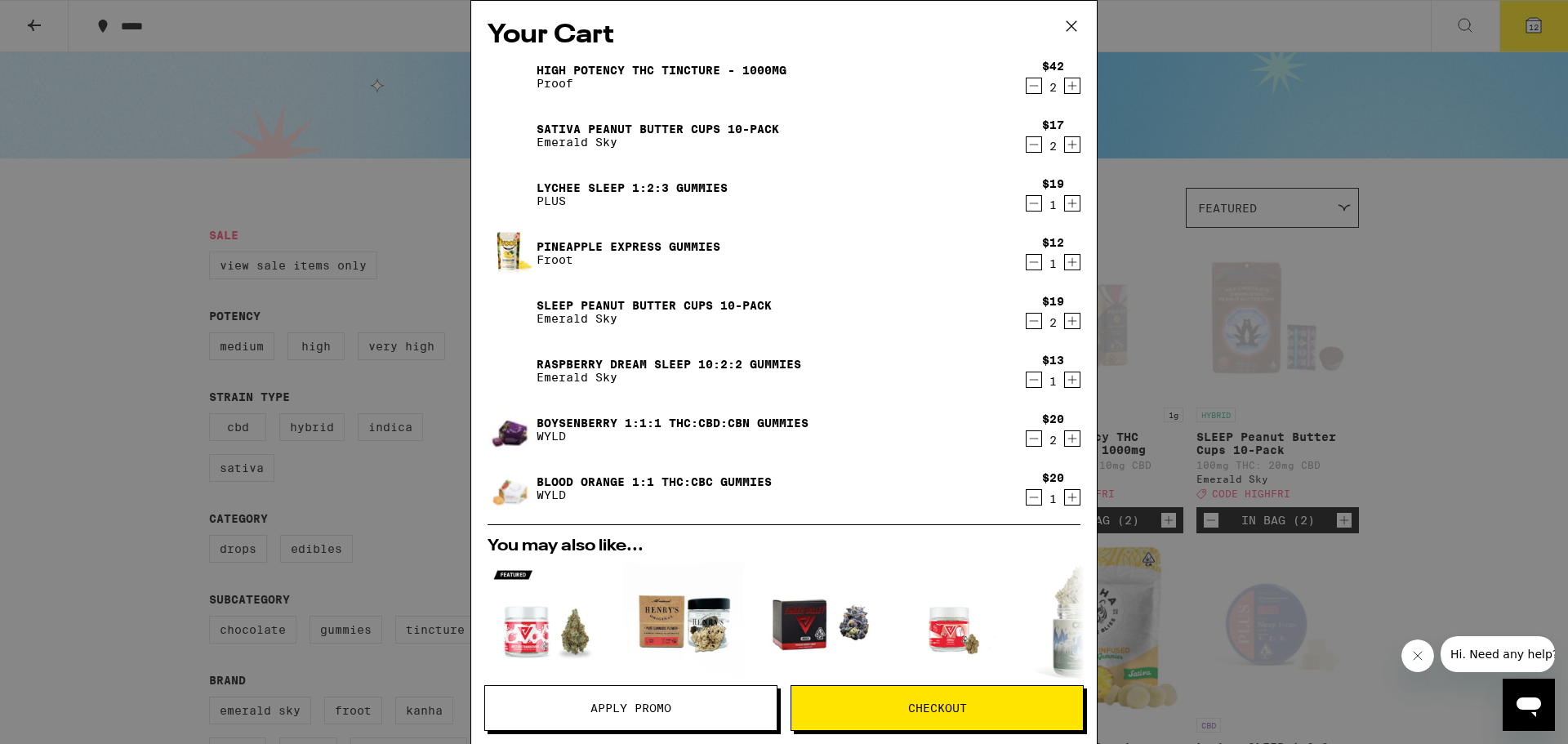
click at [782, 85] on icon "Decrement" at bounding box center [1033, 86] width 15 height 20
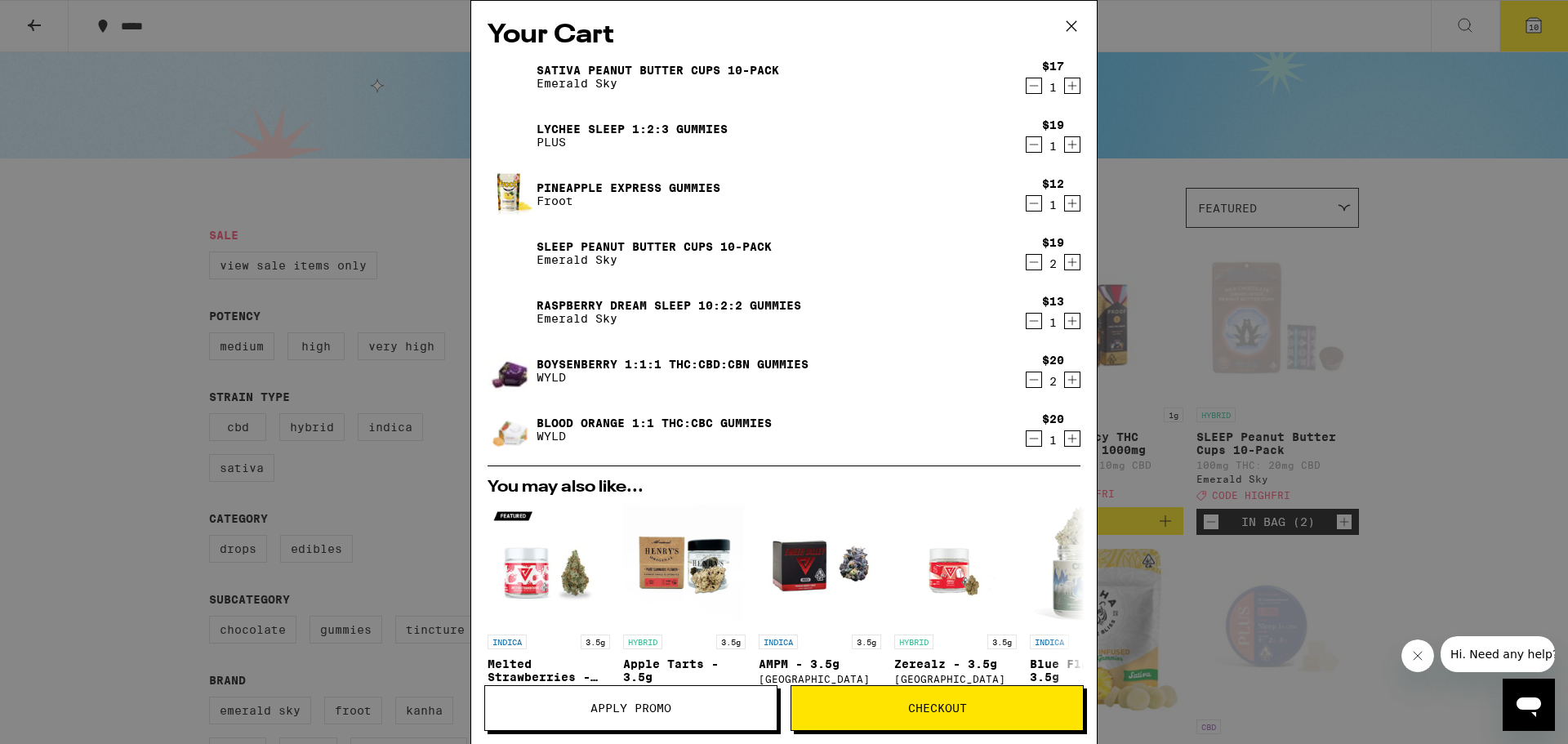
click at [782, 85] on icon "Decrement" at bounding box center [1033, 86] width 15 height 20
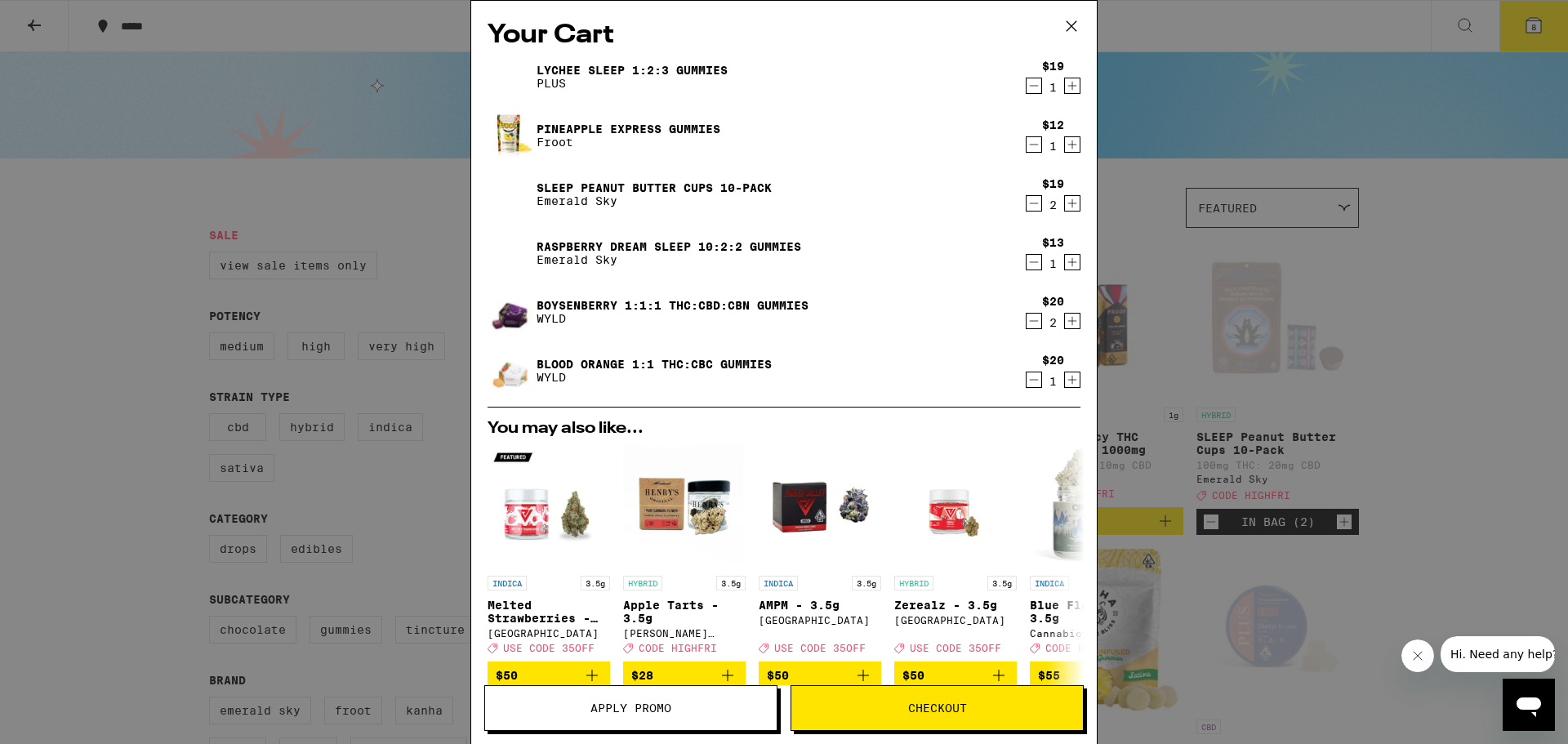
click at [782, 85] on icon "Decrement" at bounding box center [1033, 86] width 15 height 20
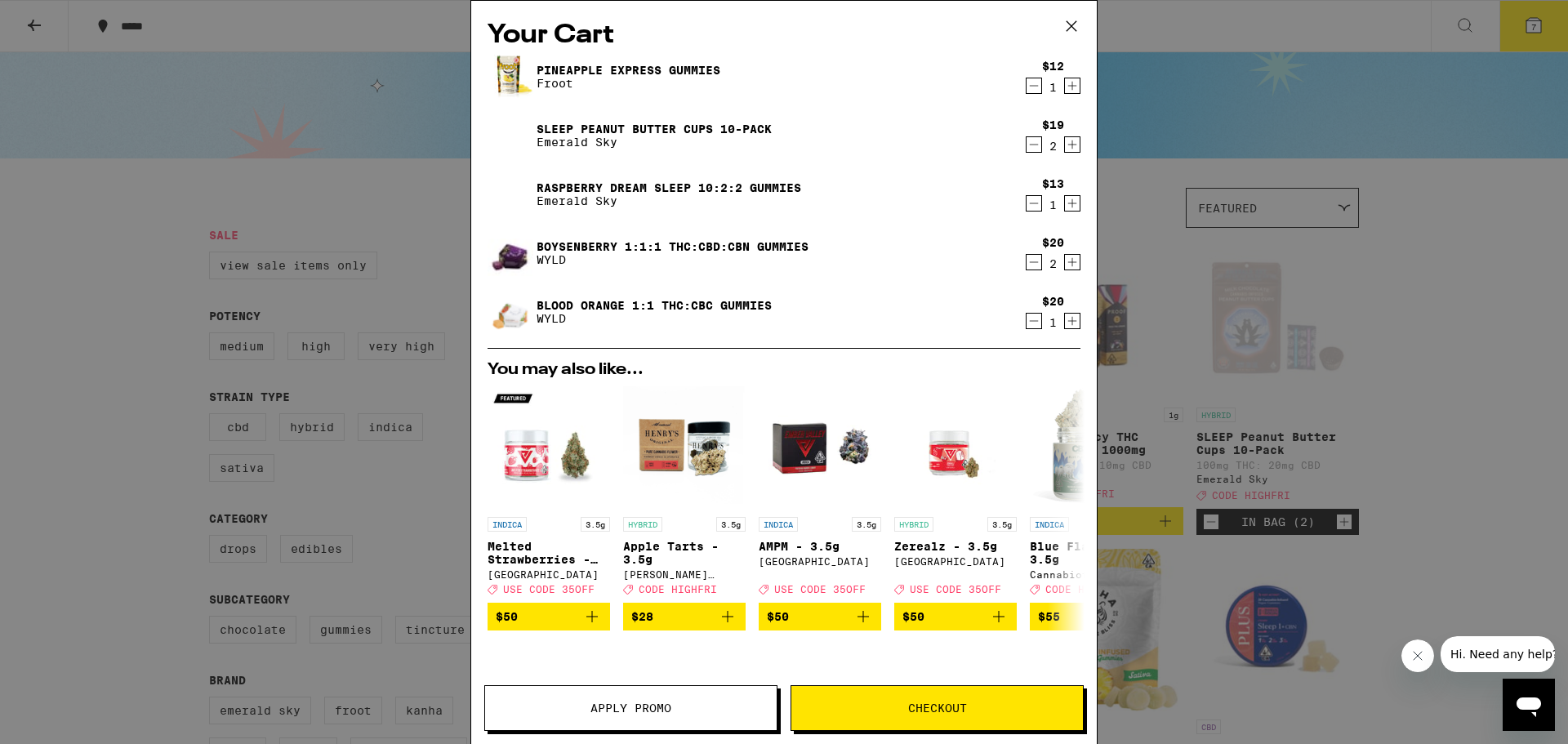
click at [782, 85] on icon "Decrement" at bounding box center [1033, 86] width 15 height 20
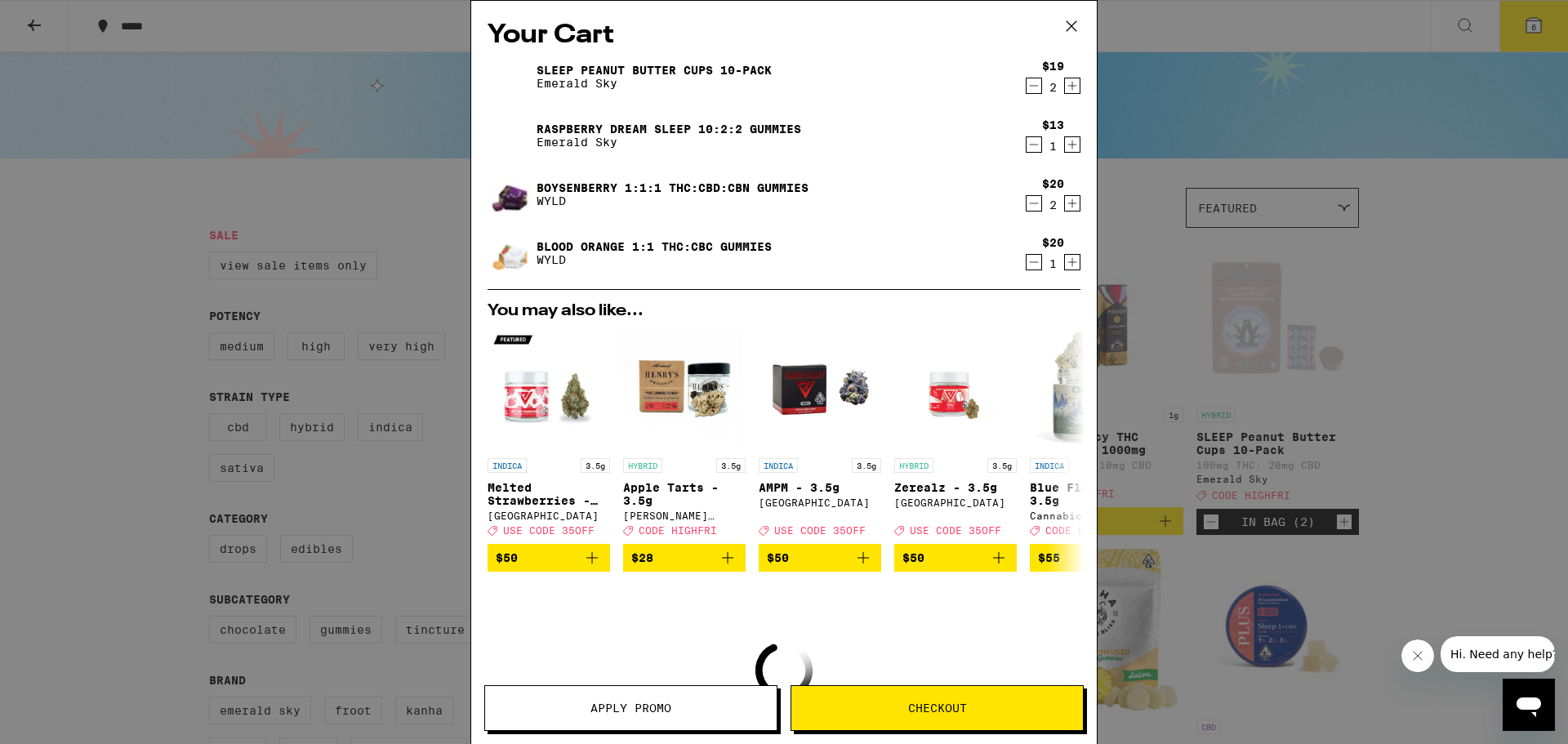
click at [782, 85] on icon "Decrement" at bounding box center [1033, 86] width 15 height 20
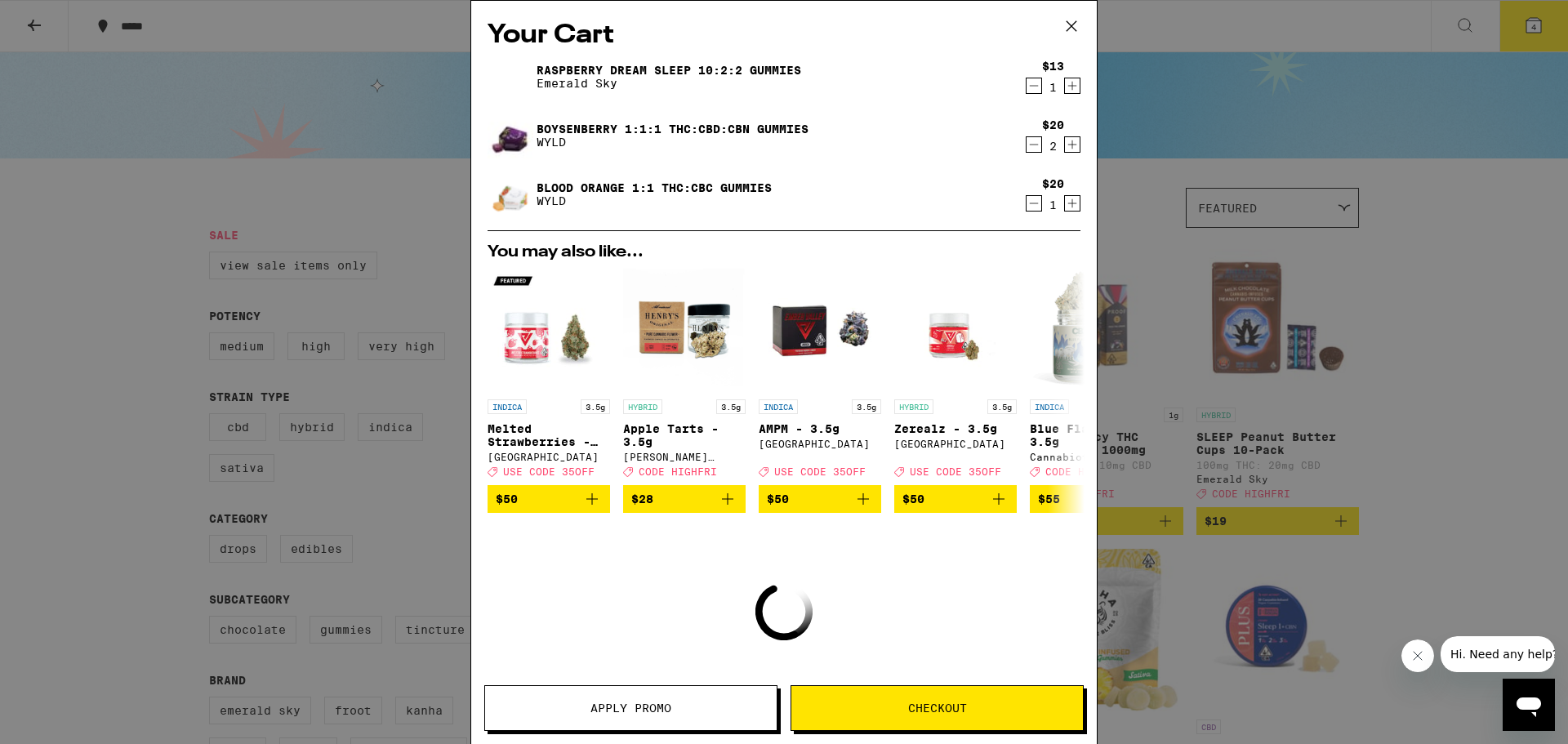
click at [782, 85] on icon "Decrement" at bounding box center [1033, 86] width 15 height 20
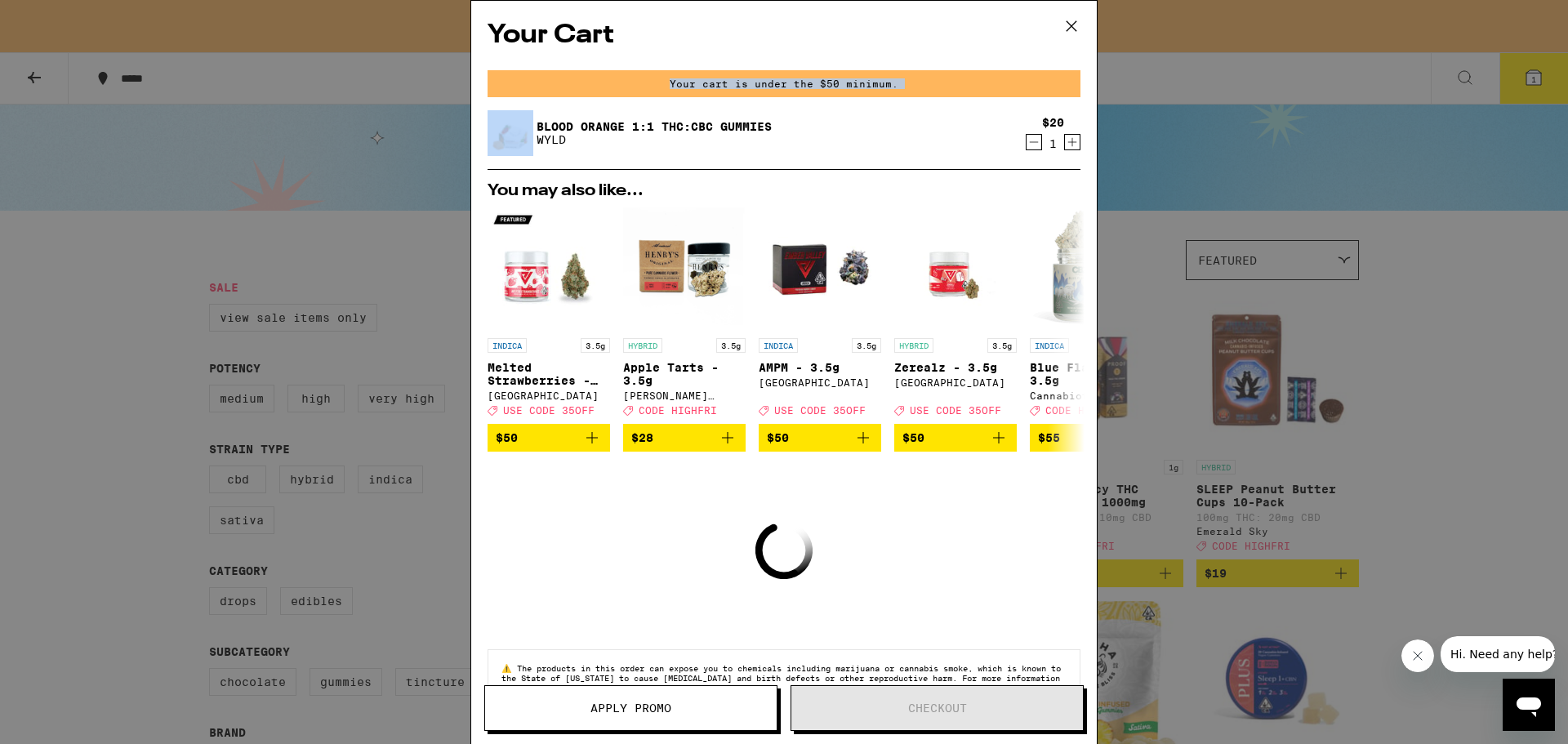
click at [782, 85] on div "Your cart is under the $50 minimum." at bounding box center [784, 83] width 593 height 27
click at [782, 141] on icon "Decrement" at bounding box center [1033, 142] width 15 height 20
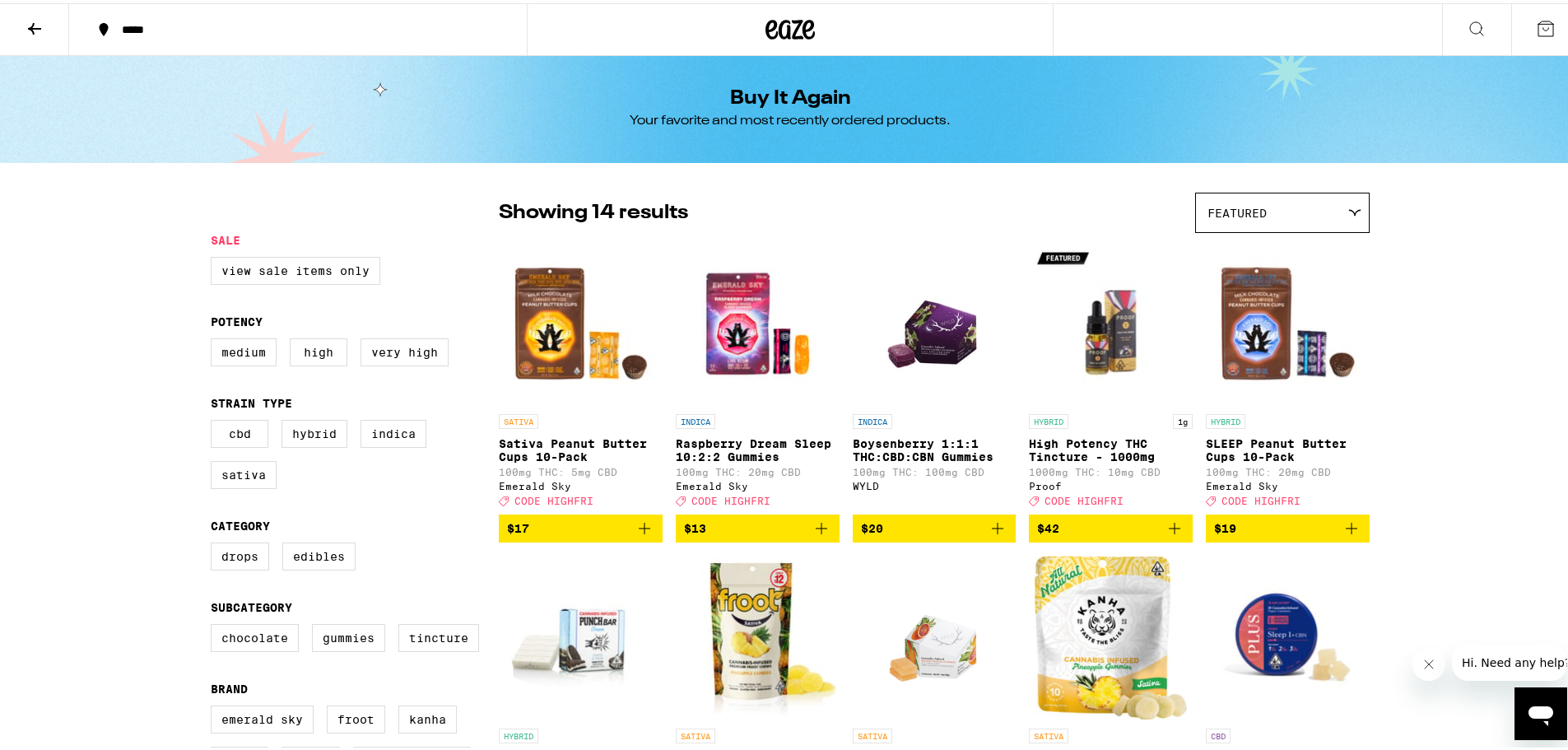
click at [788, 258] on div "***** ***** Buy It Again Your favorite and most recently ordered products. FILT…" at bounding box center [790, 733] width 1580 height 1468
click at [643, 535] on icon "Add to bag" at bounding box center [644, 525] width 20 height 20
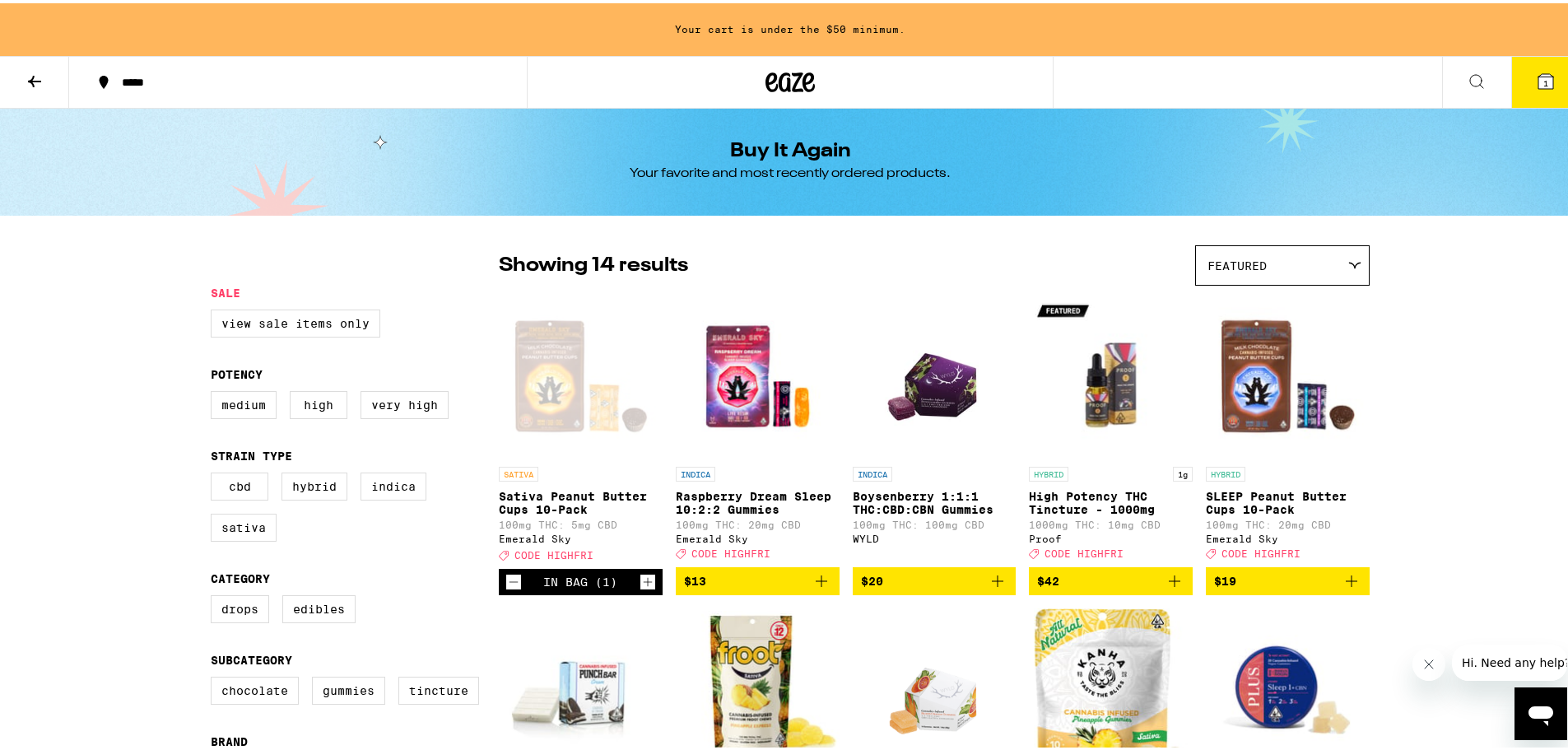
click at [640, 589] on icon "Increment" at bounding box center [647, 578] width 15 height 20
click at [824, 588] on icon "Add to bag" at bounding box center [821, 578] width 20 height 20
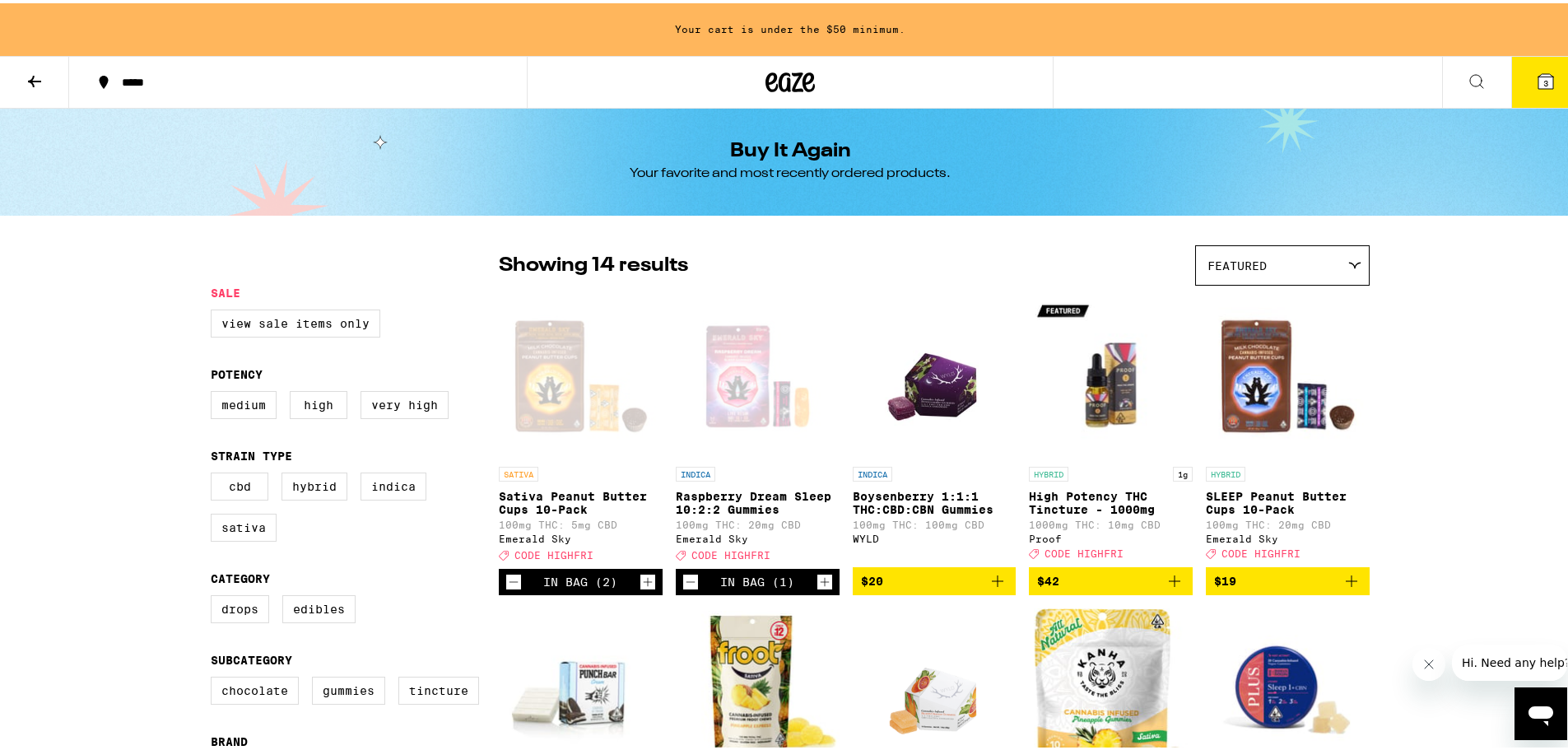
click at [824, 588] on icon "Increment" at bounding box center [824, 578] width 15 height 20
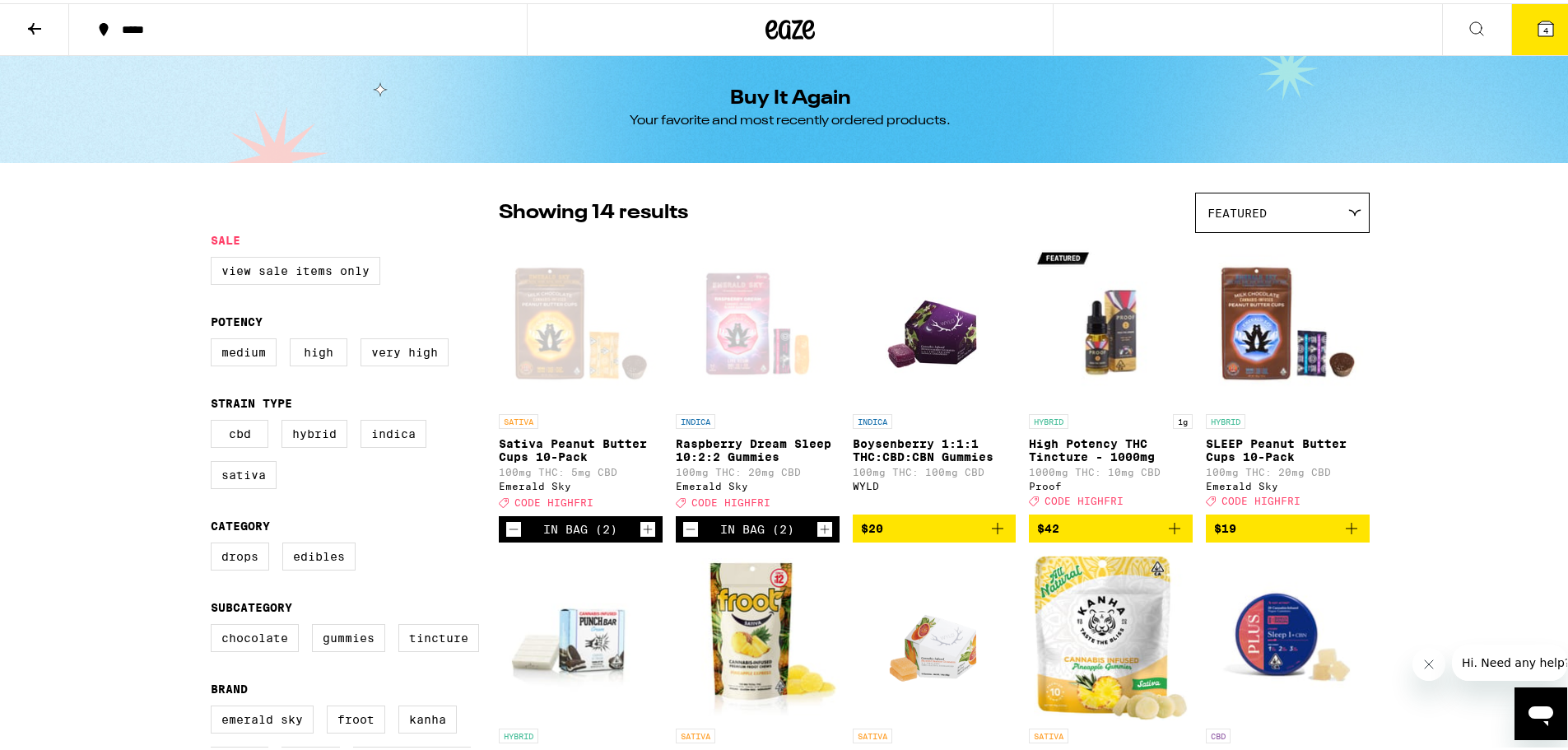
click at [987, 535] on icon "Add to bag" at bounding box center [997, 525] width 20 height 20
click at [1174, 532] on icon "Add to bag" at bounding box center [1174, 525] width 20 height 20
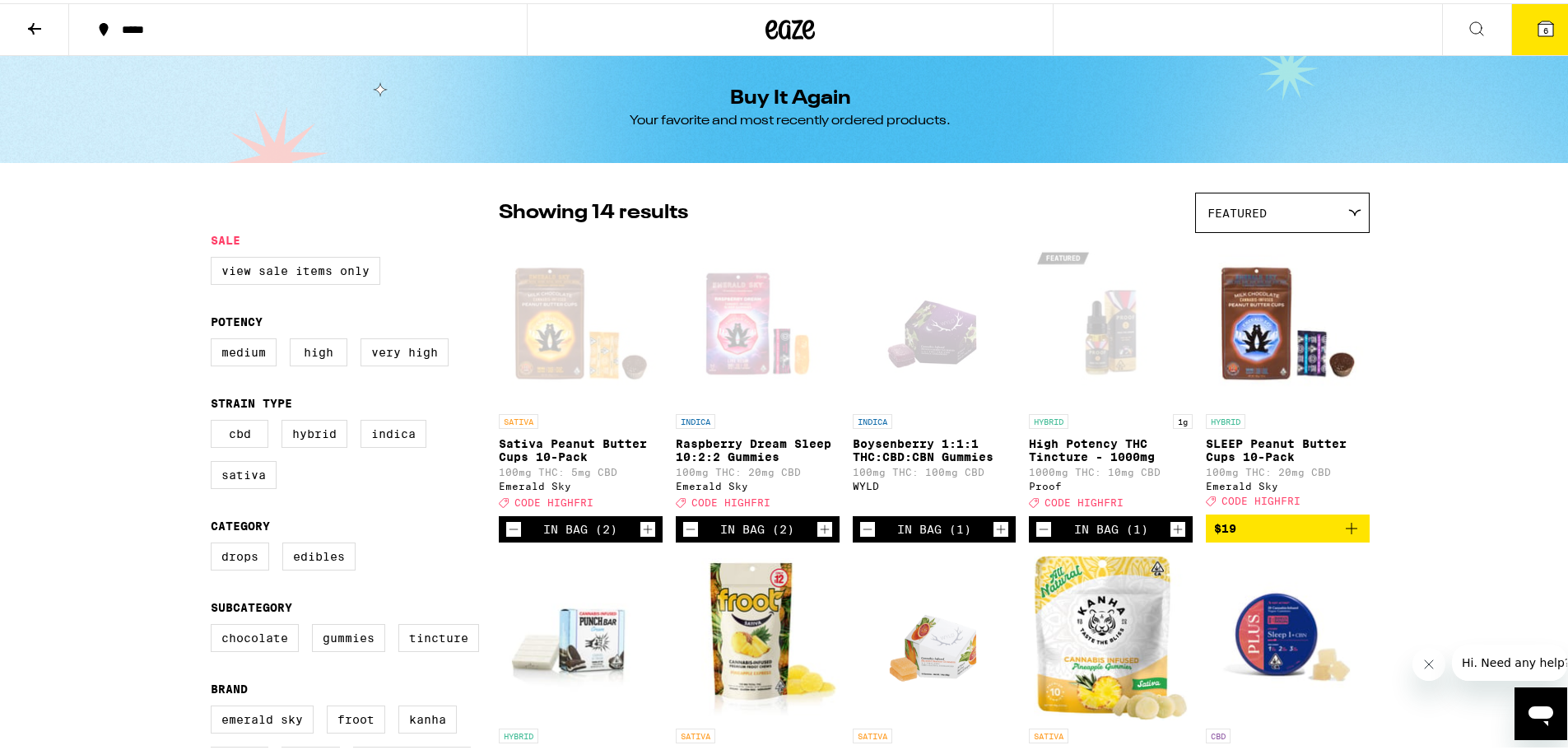
click at [1174, 532] on icon "Increment" at bounding box center [1177, 526] width 15 height 20
click at [1343, 527] on icon "Add to bag" at bounding box center [1351, 525] width 20 height 20
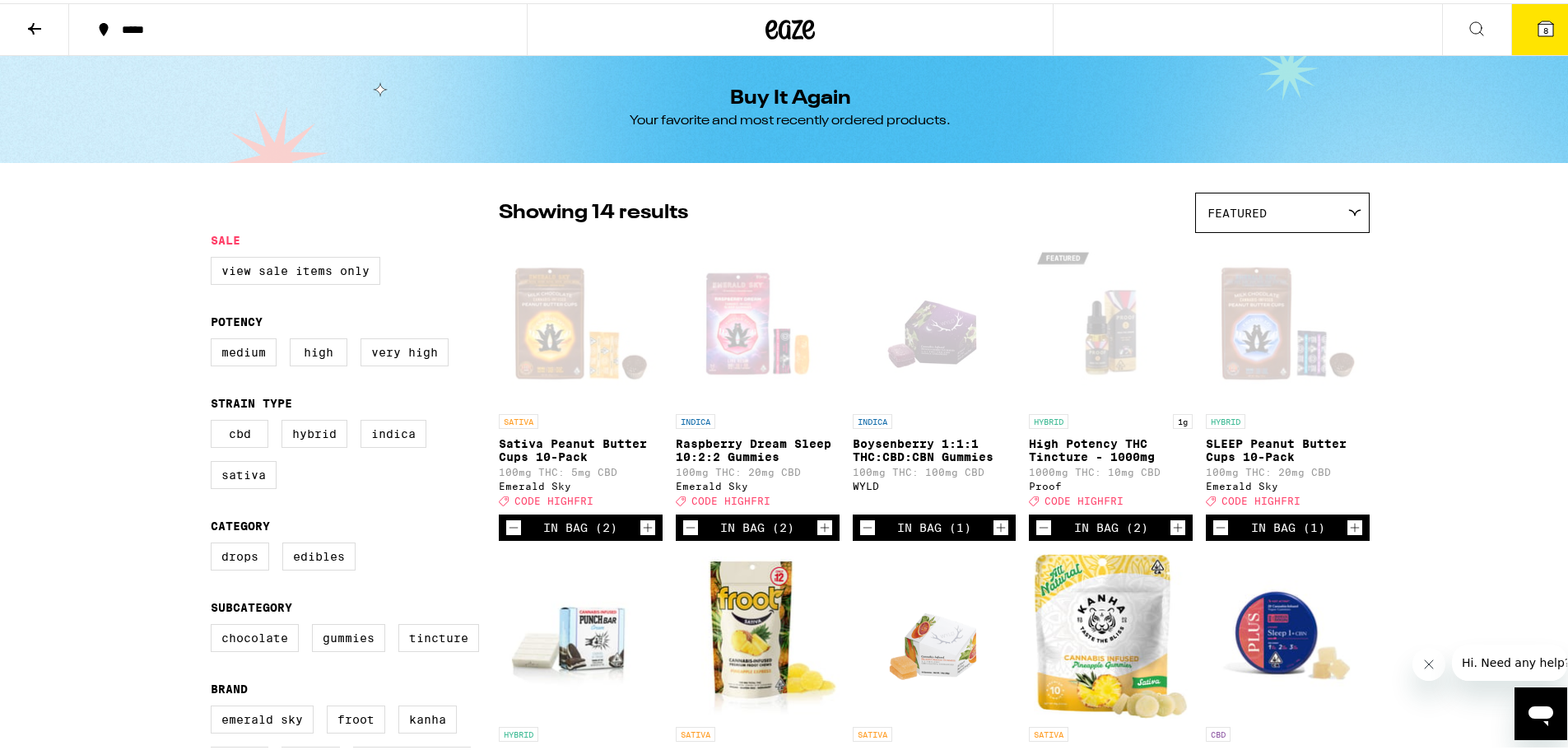
click at [1348, 527] on icon "Increment" at bounding box center [1355, 524] width 15 height 20
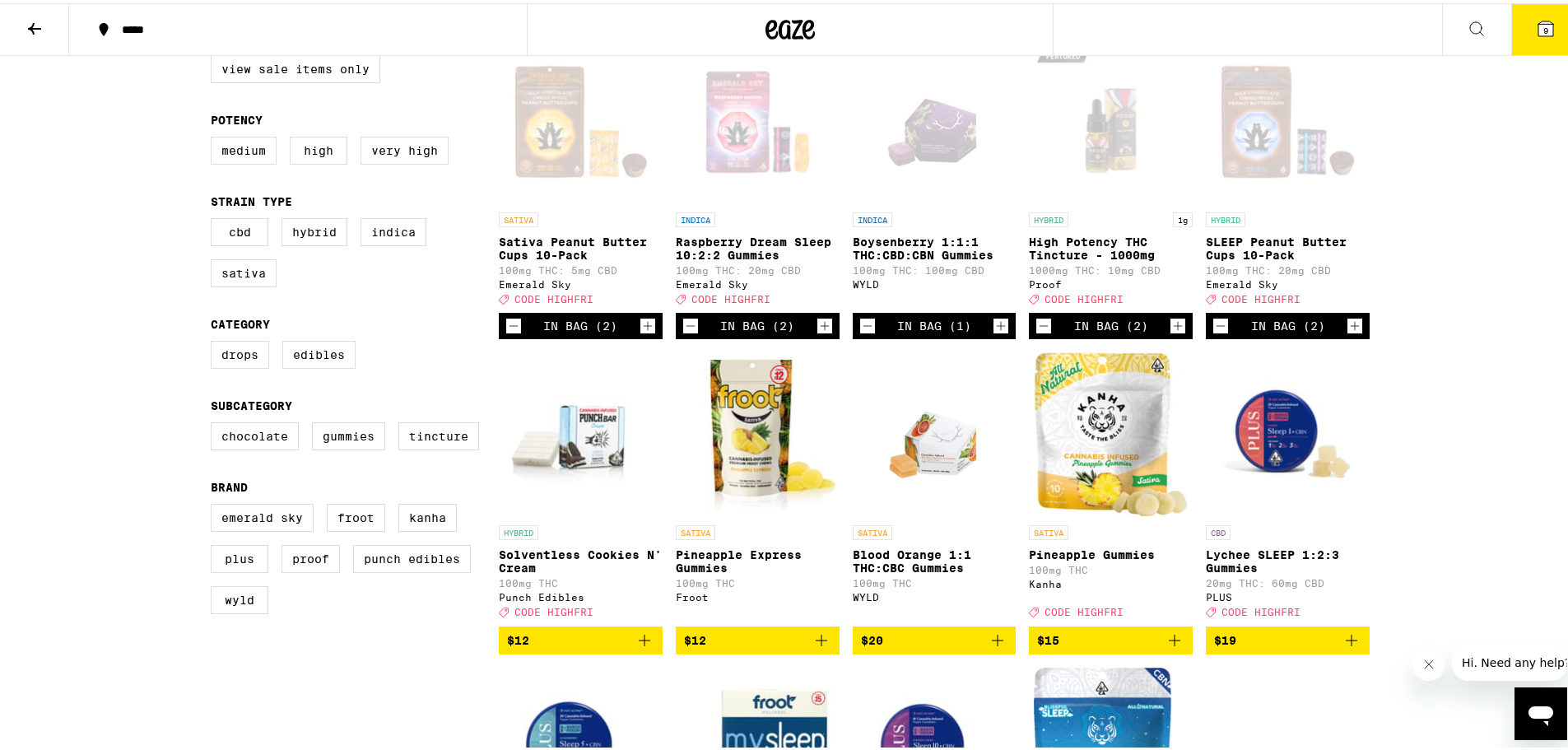
scroll to position [208, 0]
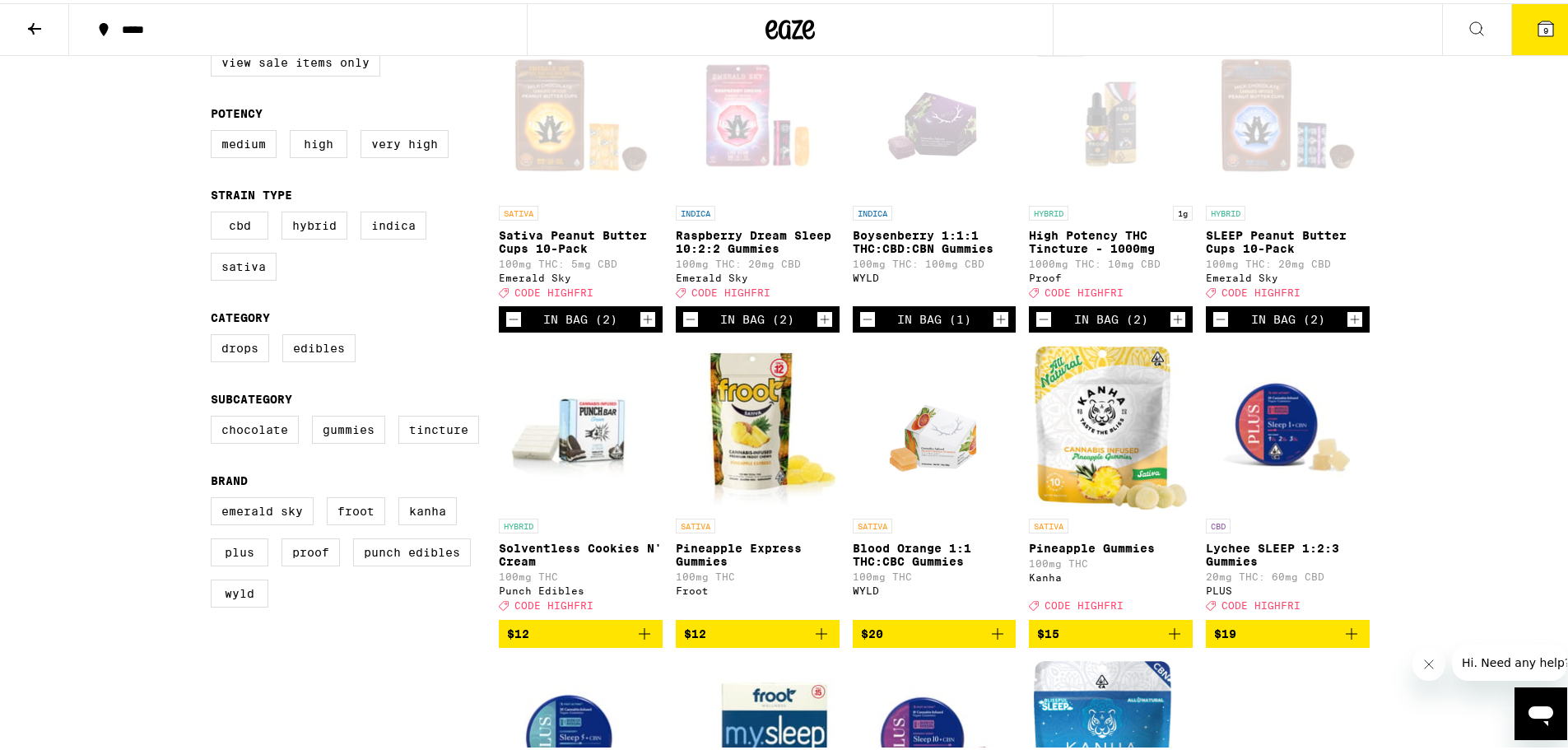
click at [640, 640] on icon "Add to bag" at bounding box center [644, 631] width 20 height 20
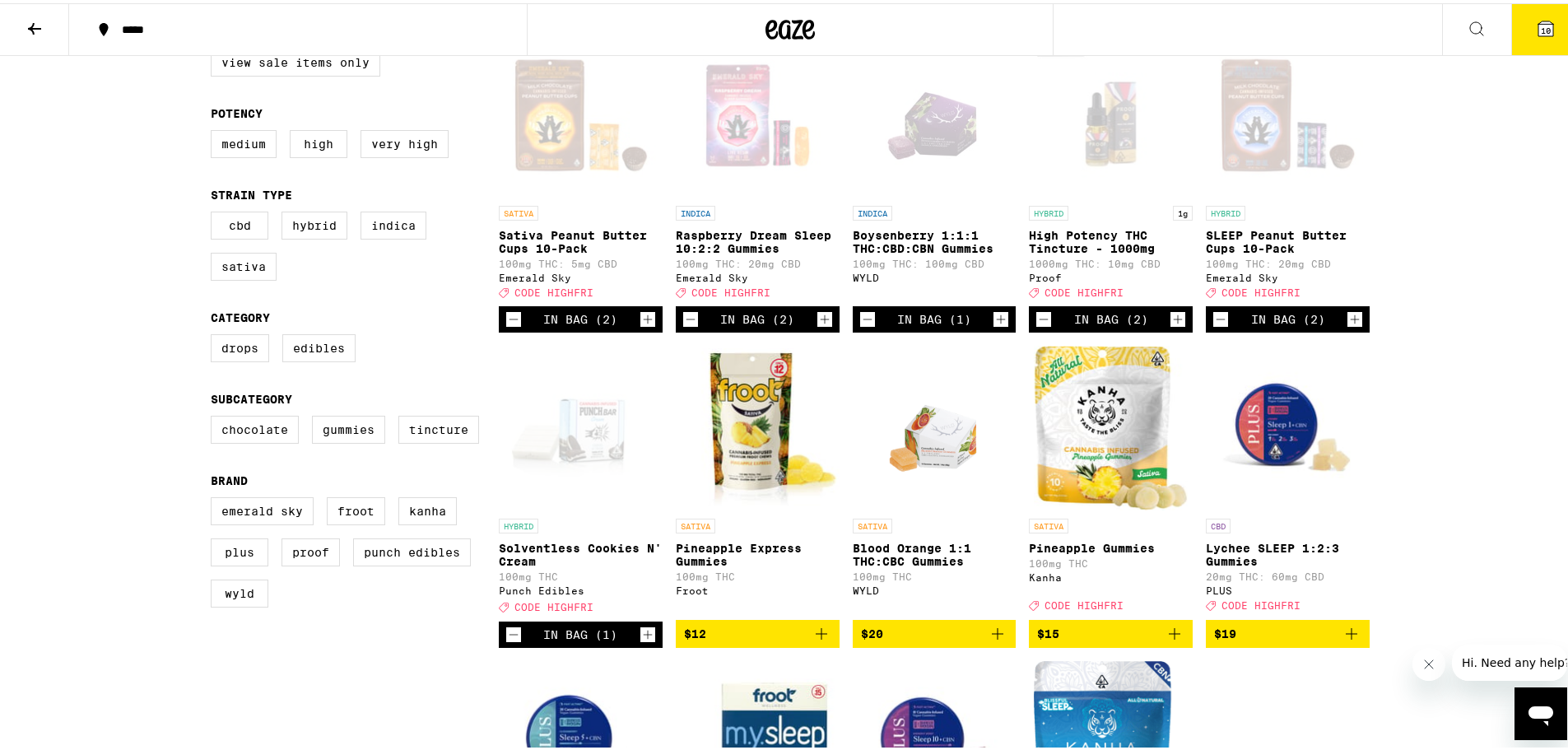
click at [640, 641] on icon "Increment" at bounding box center [647, 632] width 15 height 20
click at [991, 640] on icon "Add to bag" at bounding box center [997, 631] width 20 height 20
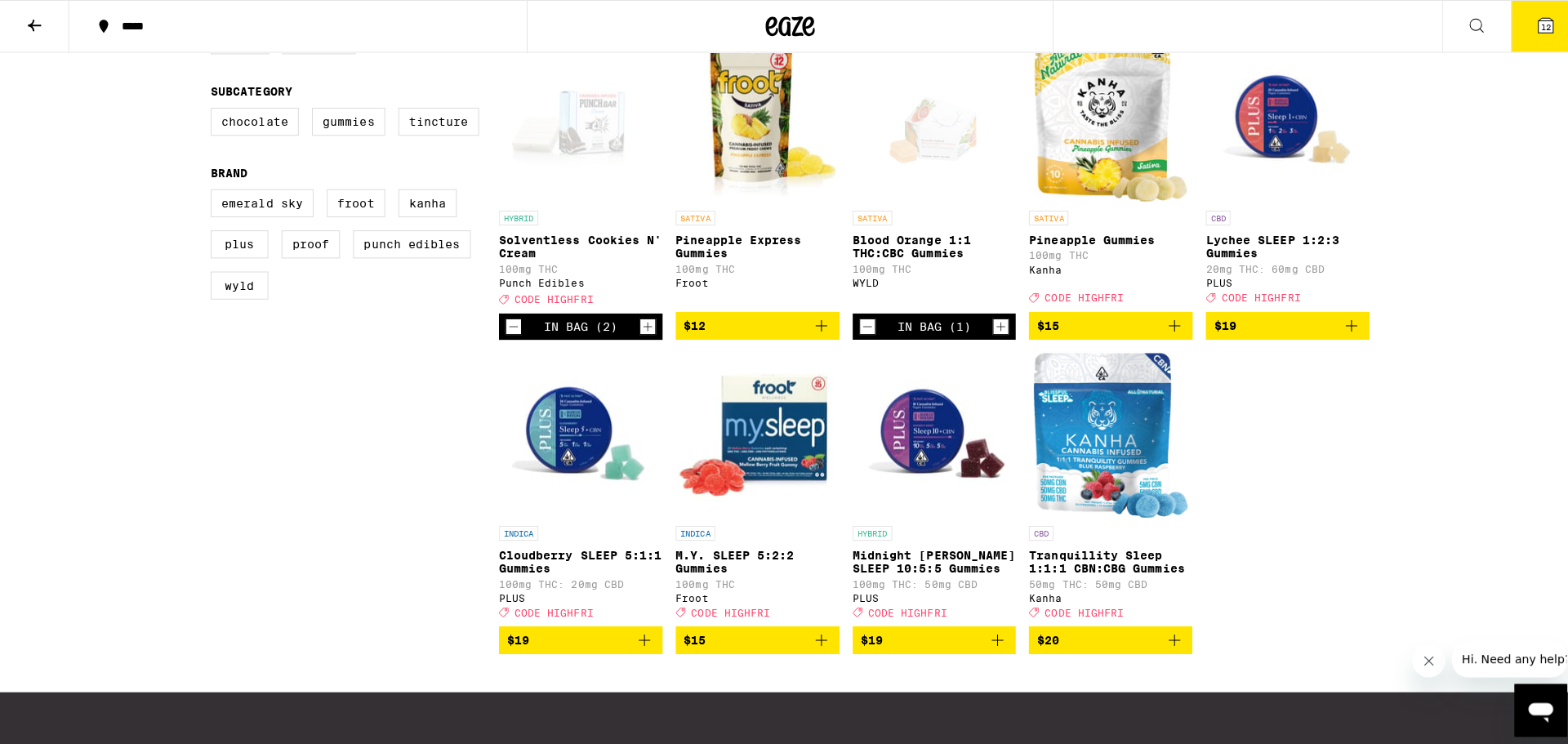
scroll to position [589, 0]
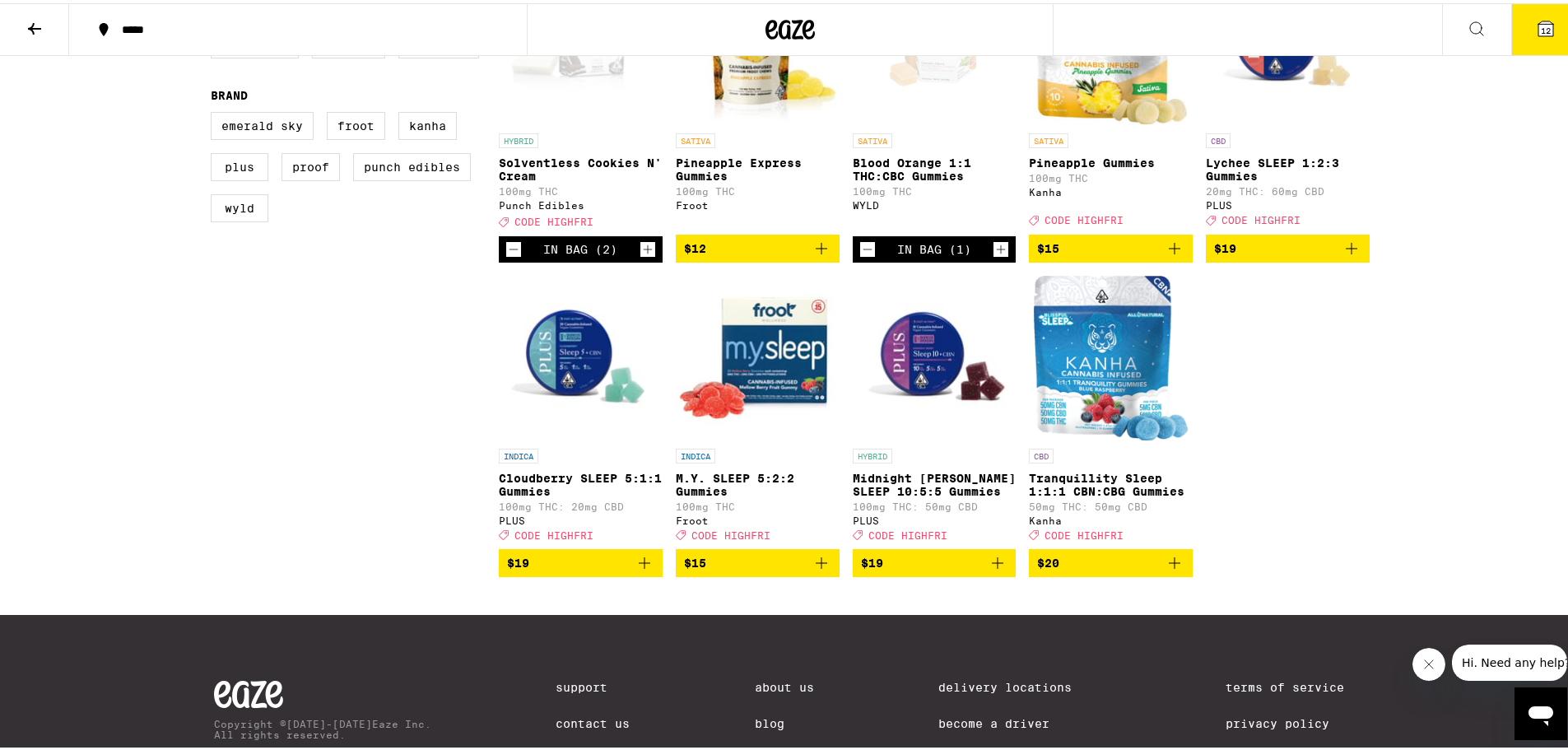
click at [817, 570] on icon "Add to bag" at bounding box center [821, 560] width 20 height 20
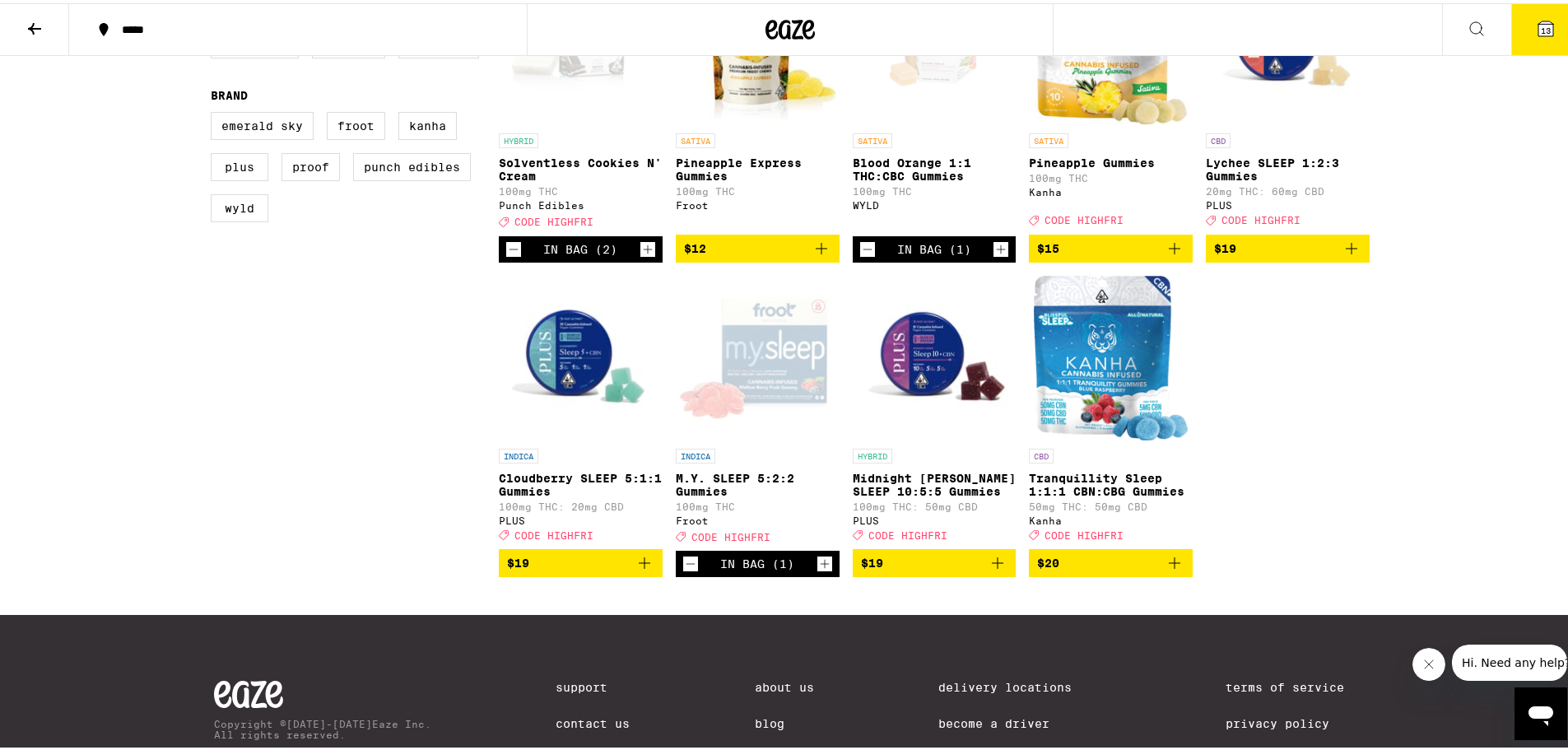
click at [639, 570] on icon "Add to bag" at bounding box center [644, 560] width 20 height 20
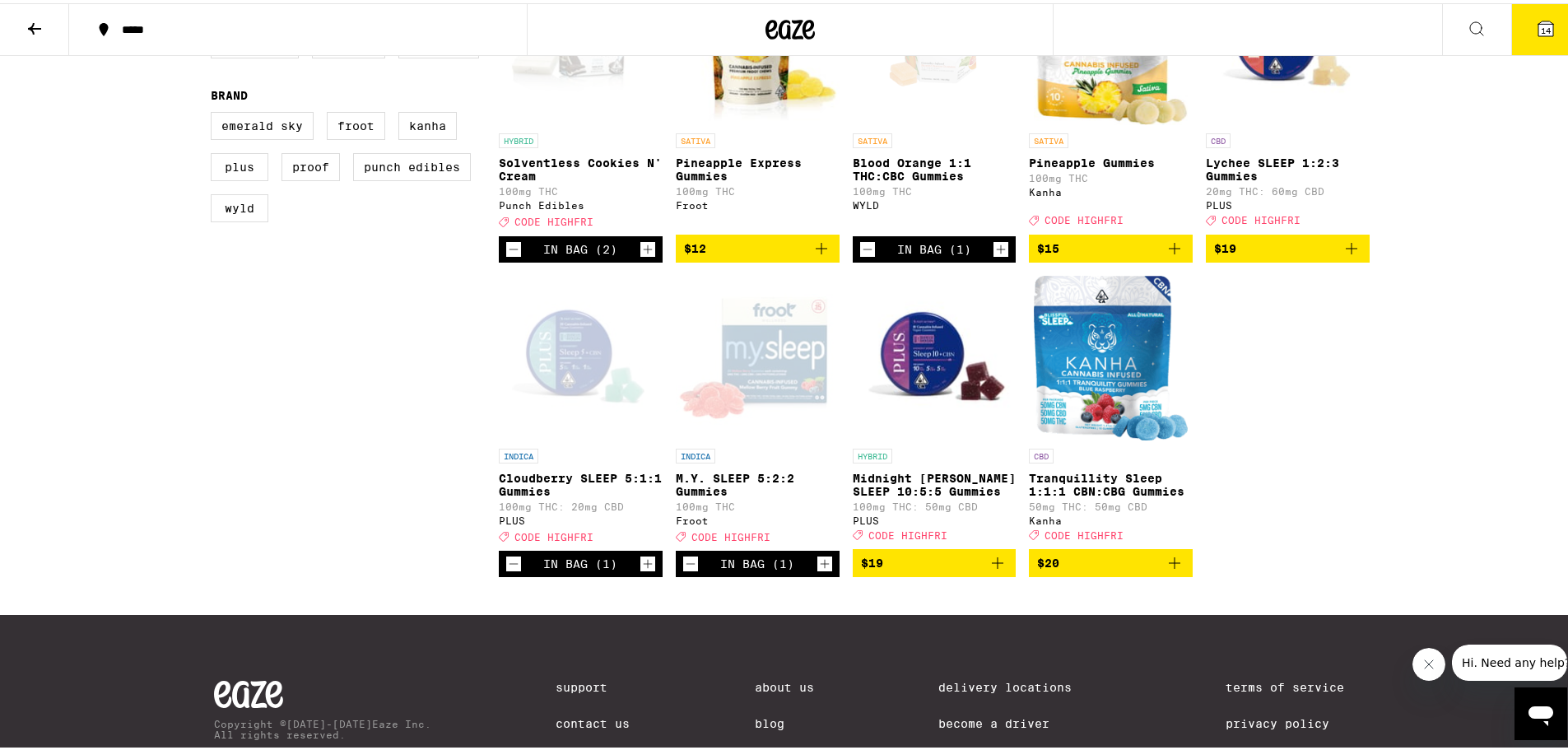
click at [1541, 31] on span "14" at bounding box center [1545, 27] width 10 height 10
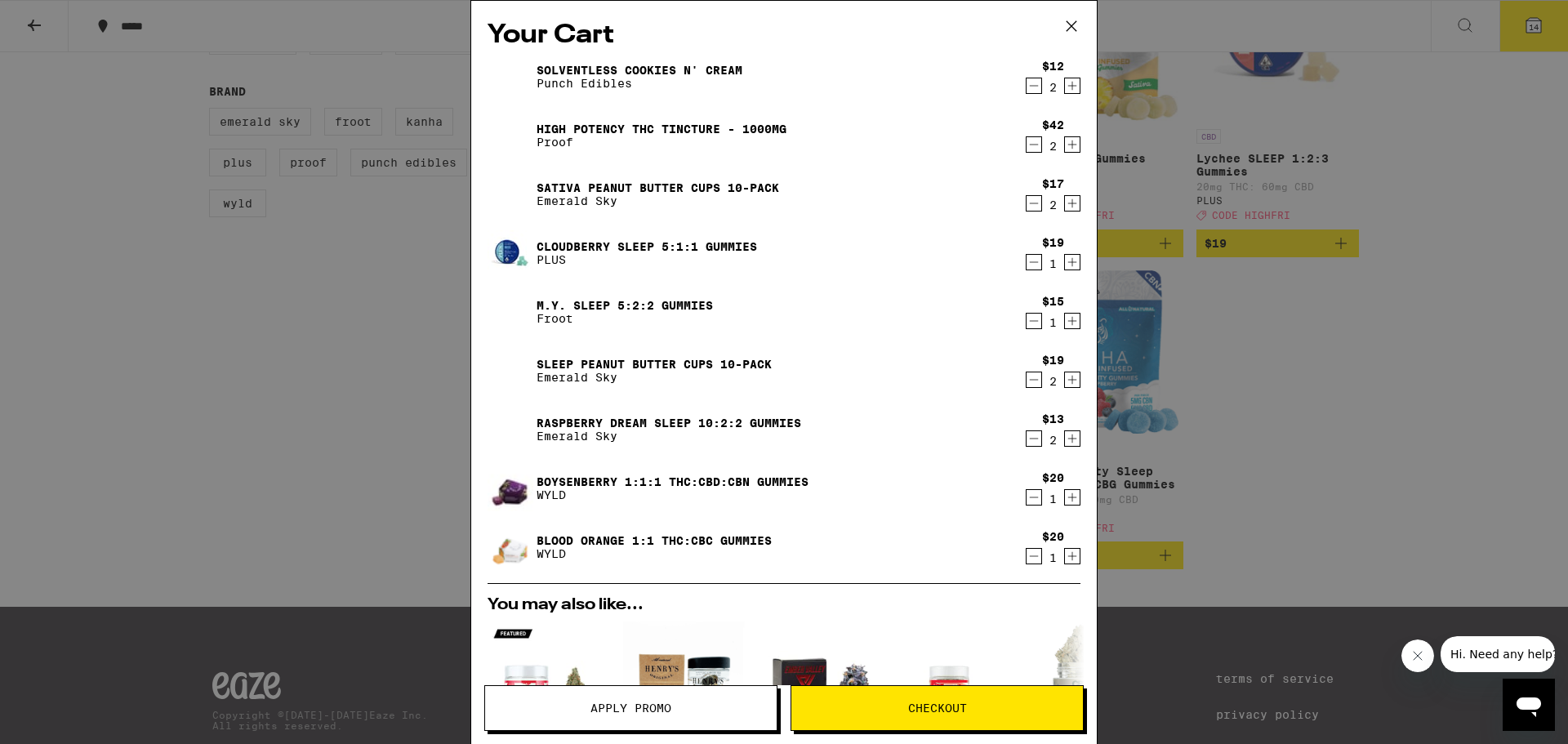
click at [1026, 153] on icon "Decrement" at bounding box center [1033, 144] width 15 height 20
click at [1026, 380] on icon "Decrement" at bounding box center [1033, 379] width 15 height 20
click at [1026, 211] on icon "Decrement" at bounding box center [1033, 203] width 15 height 20
click at [1026, 442] on icon "Decrement" at bounding box center [1033, 438] width 15 height 20
click at [926, 713] on span "Checkout" at bounding box center [937, 708] width 59 height 11
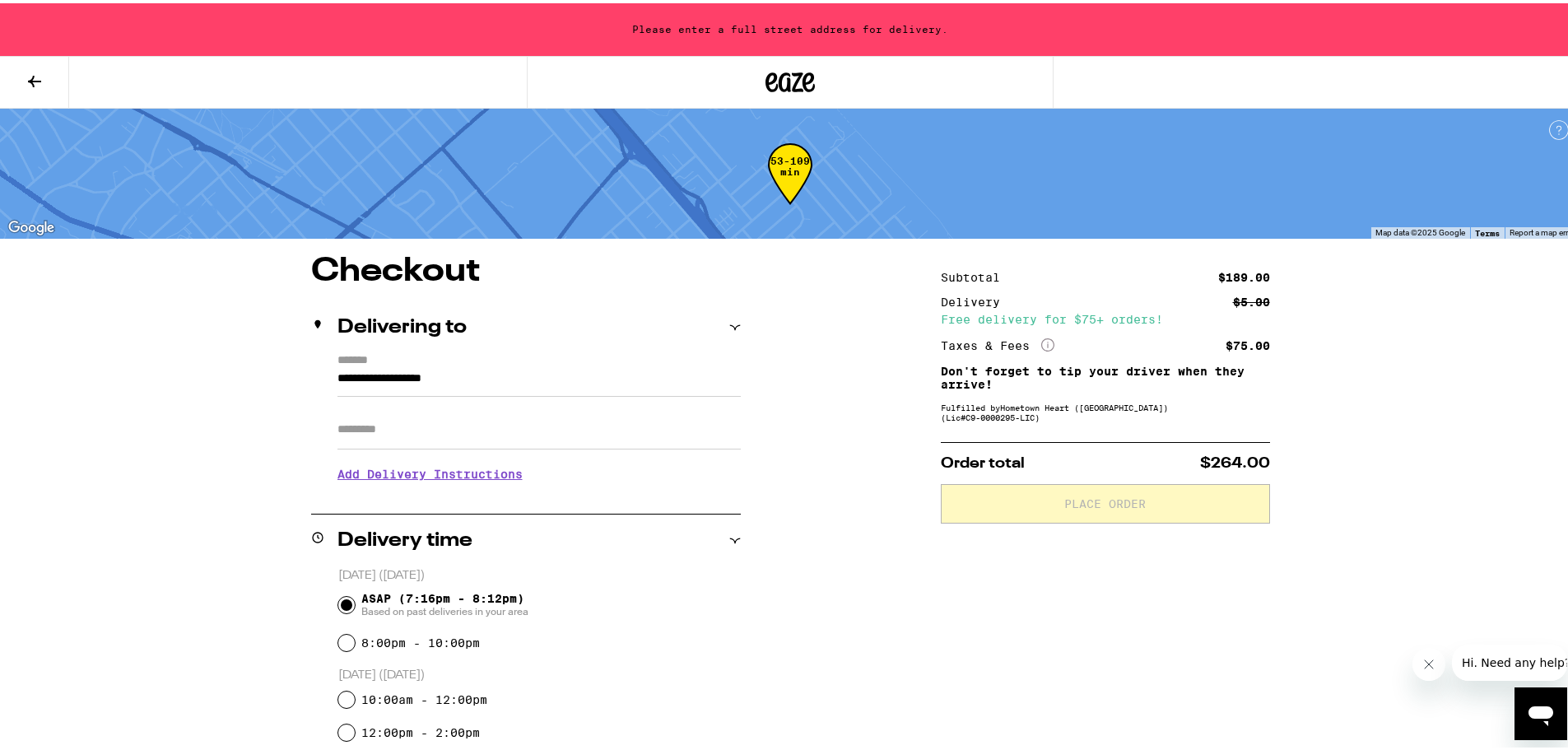
click at [369, 375] on input "**********" at bounding box center [539, 380] width 403 height 28
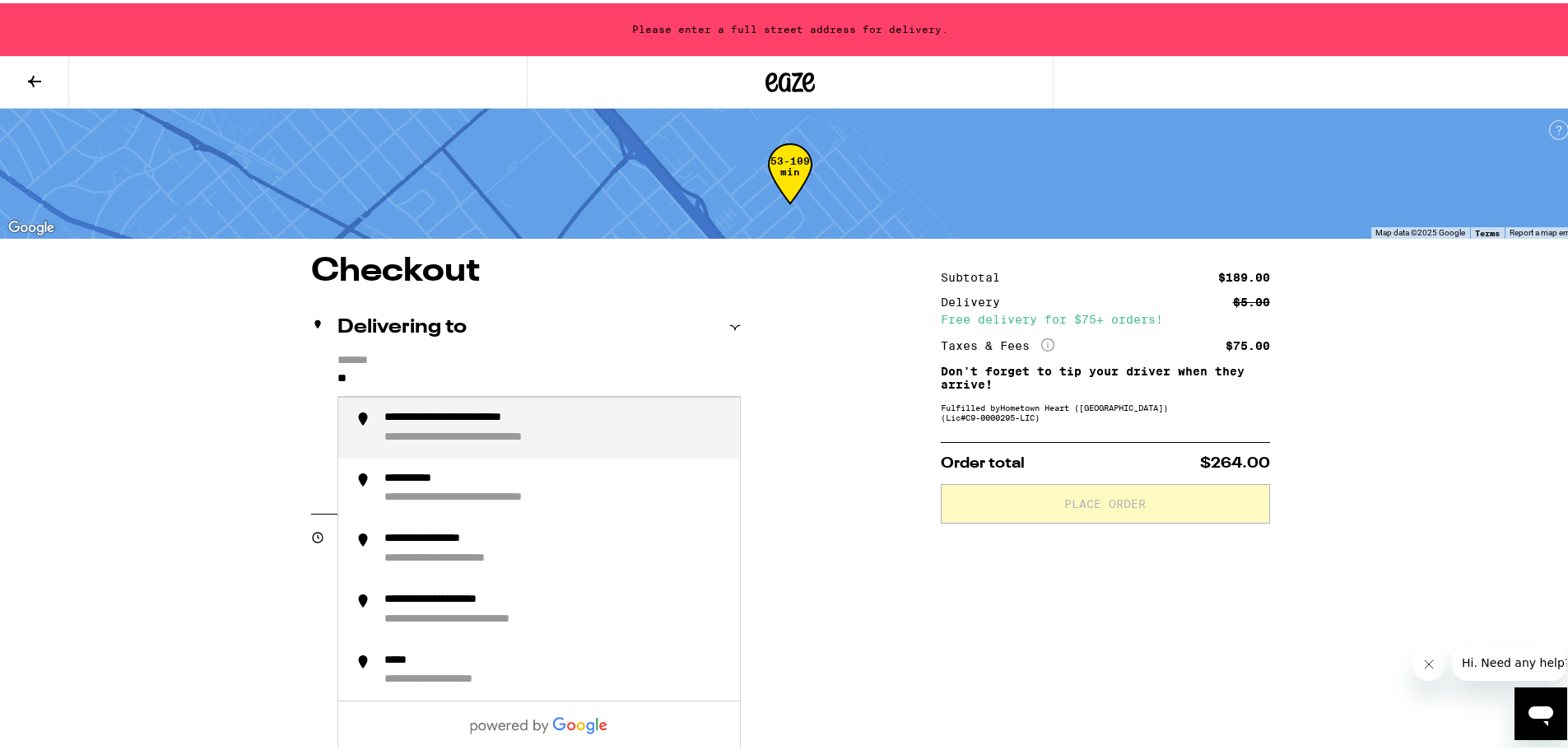
type input "*"
click at [427, 417] on div "**********" at bounding box center [454, 415] width 142 height 15
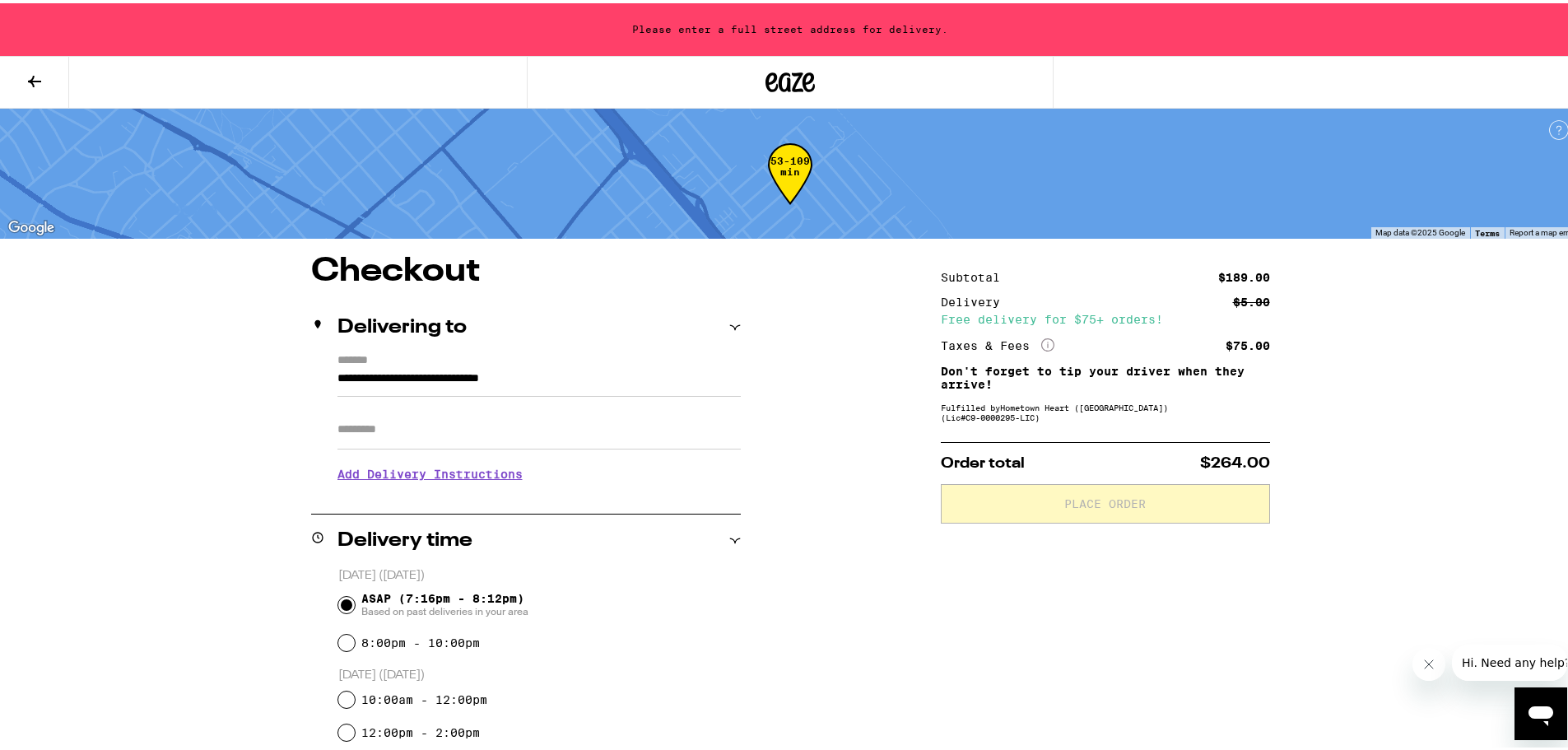
type input "**********"
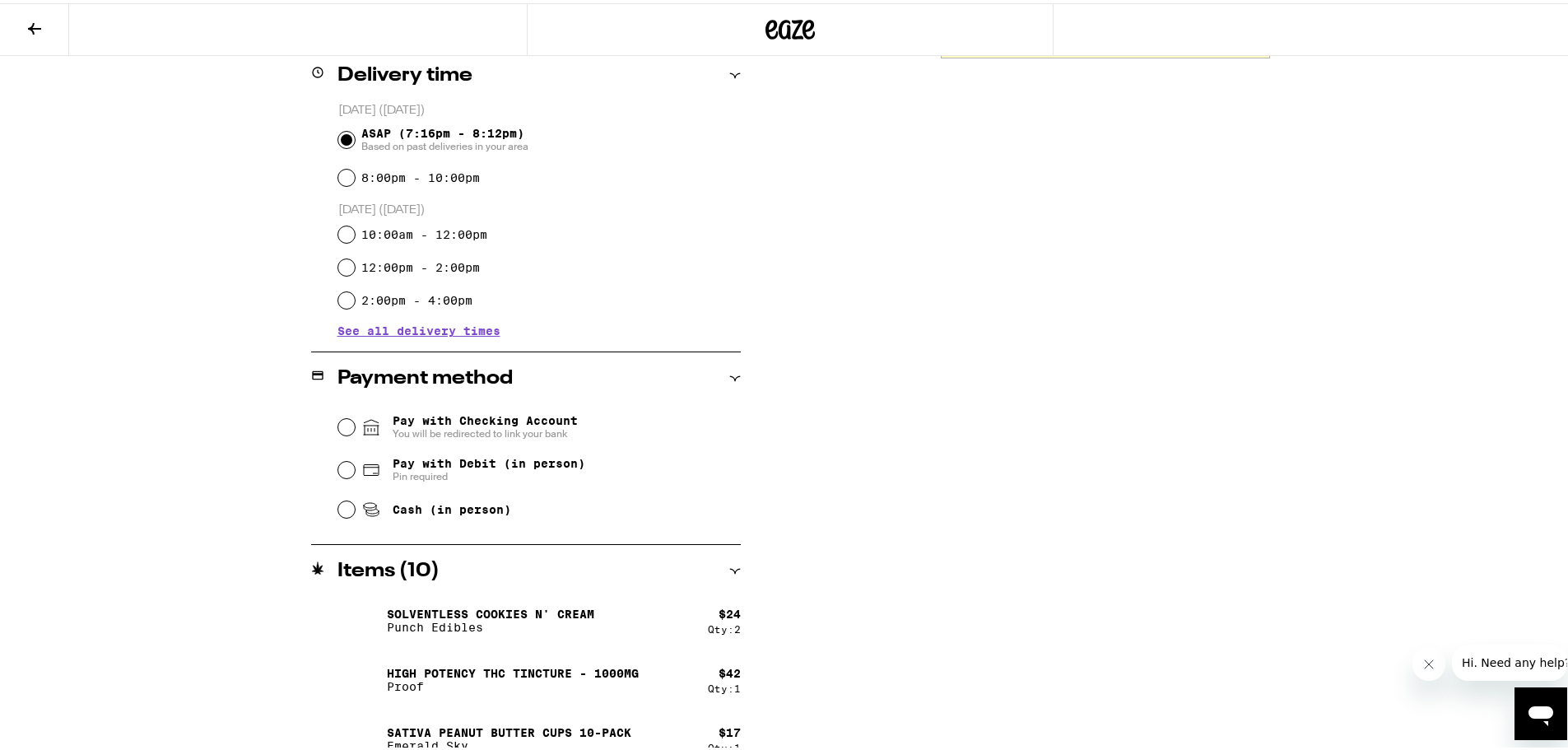
scroll to position [451, 0]
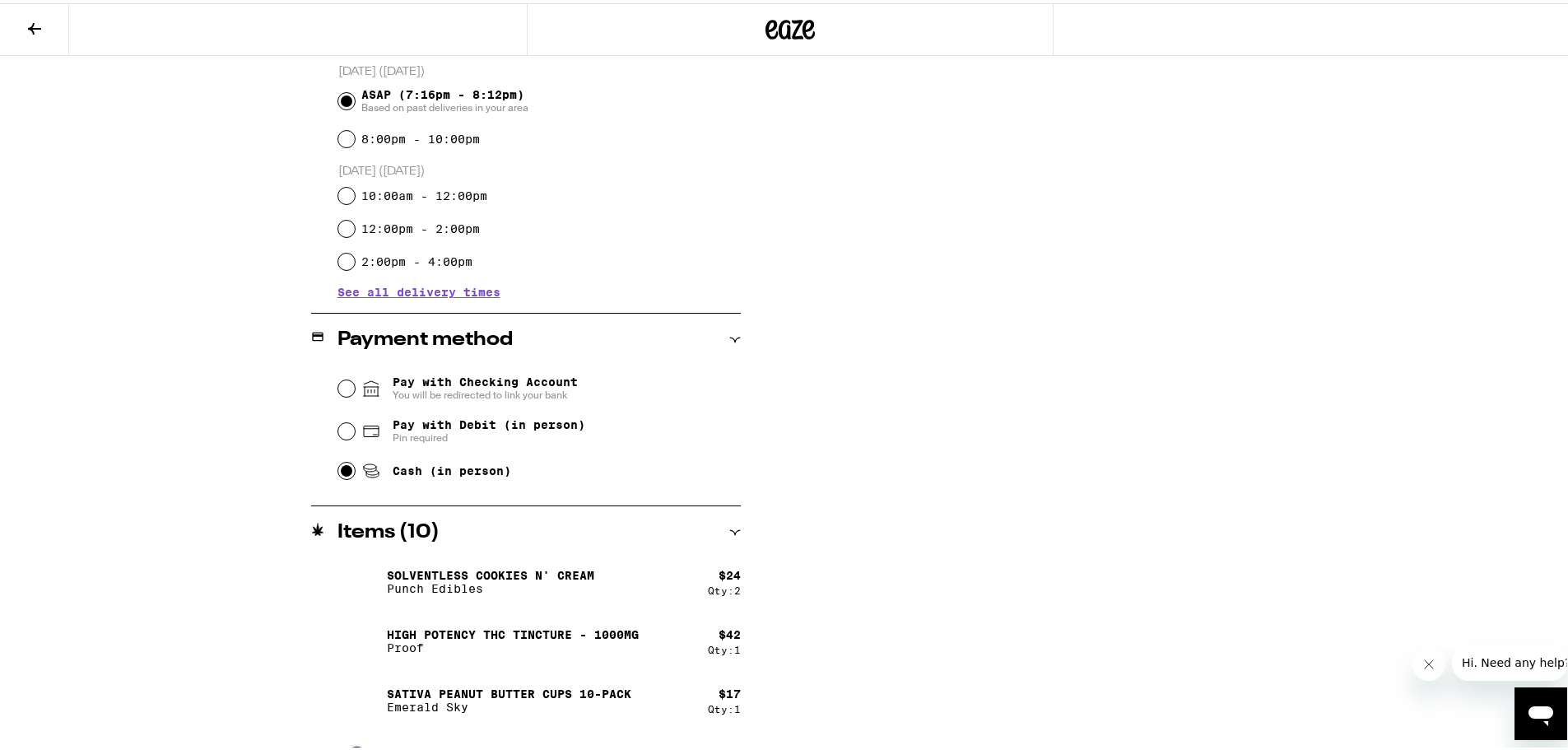
click at [339, 471] on input "Cash (in person)" at bounding box center [347, 468] width 17 height 17
radio input "true"
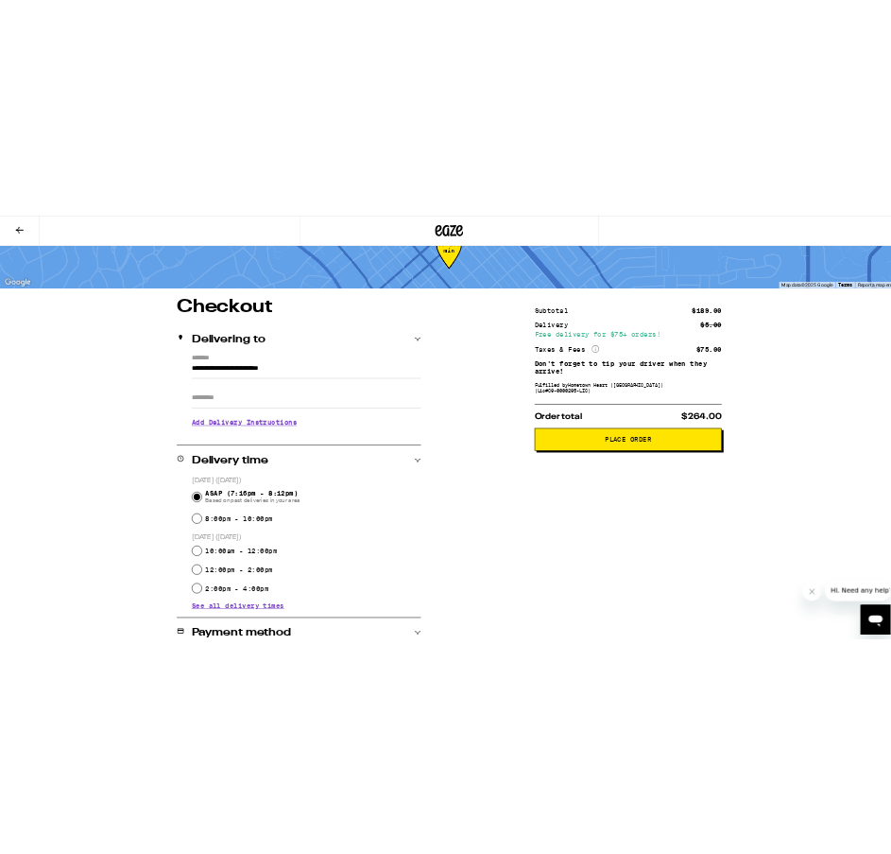
scroll to position [0, 0]
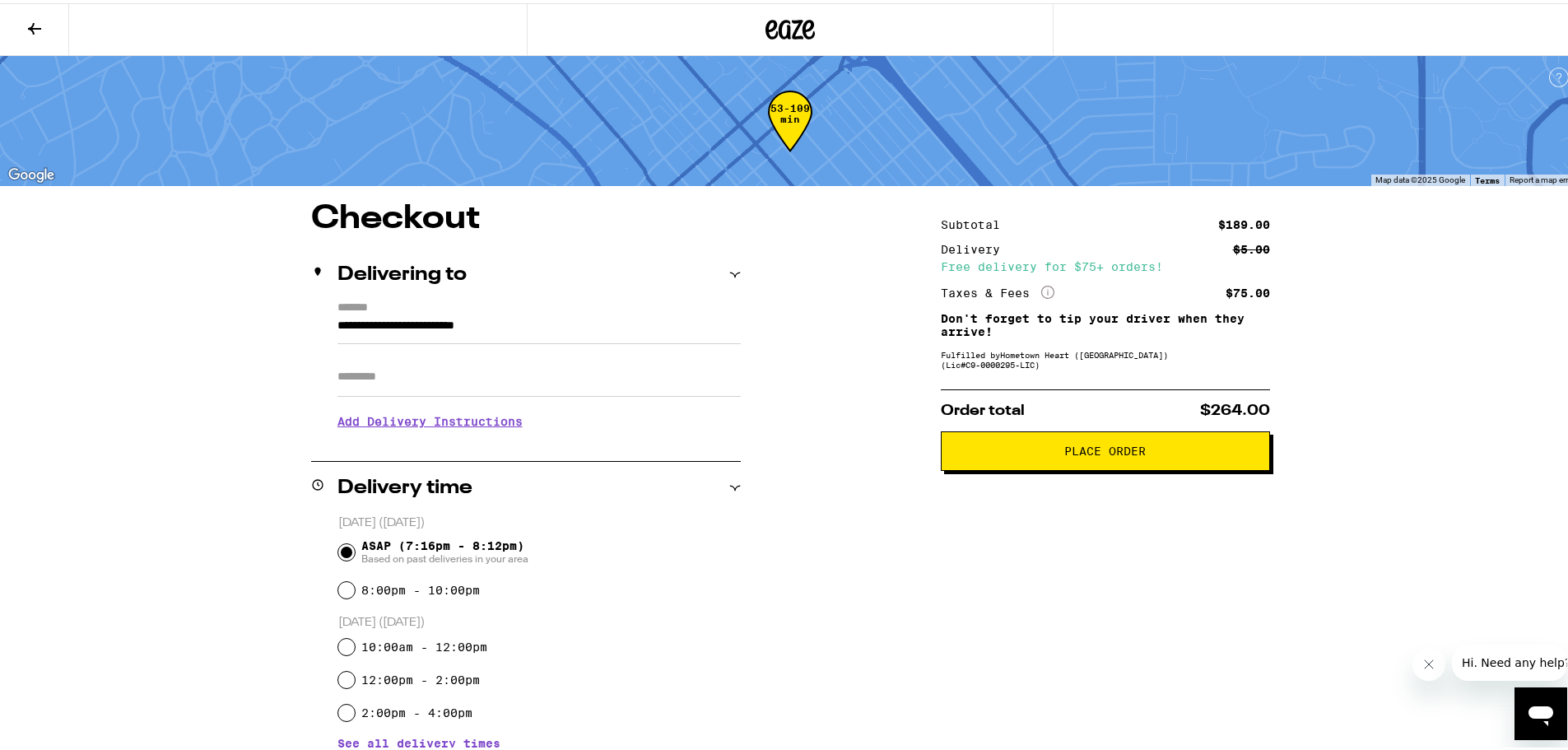
click at [1123, 445] on span "Place Order" at bounding box center [1105, 448] width 82 height 11
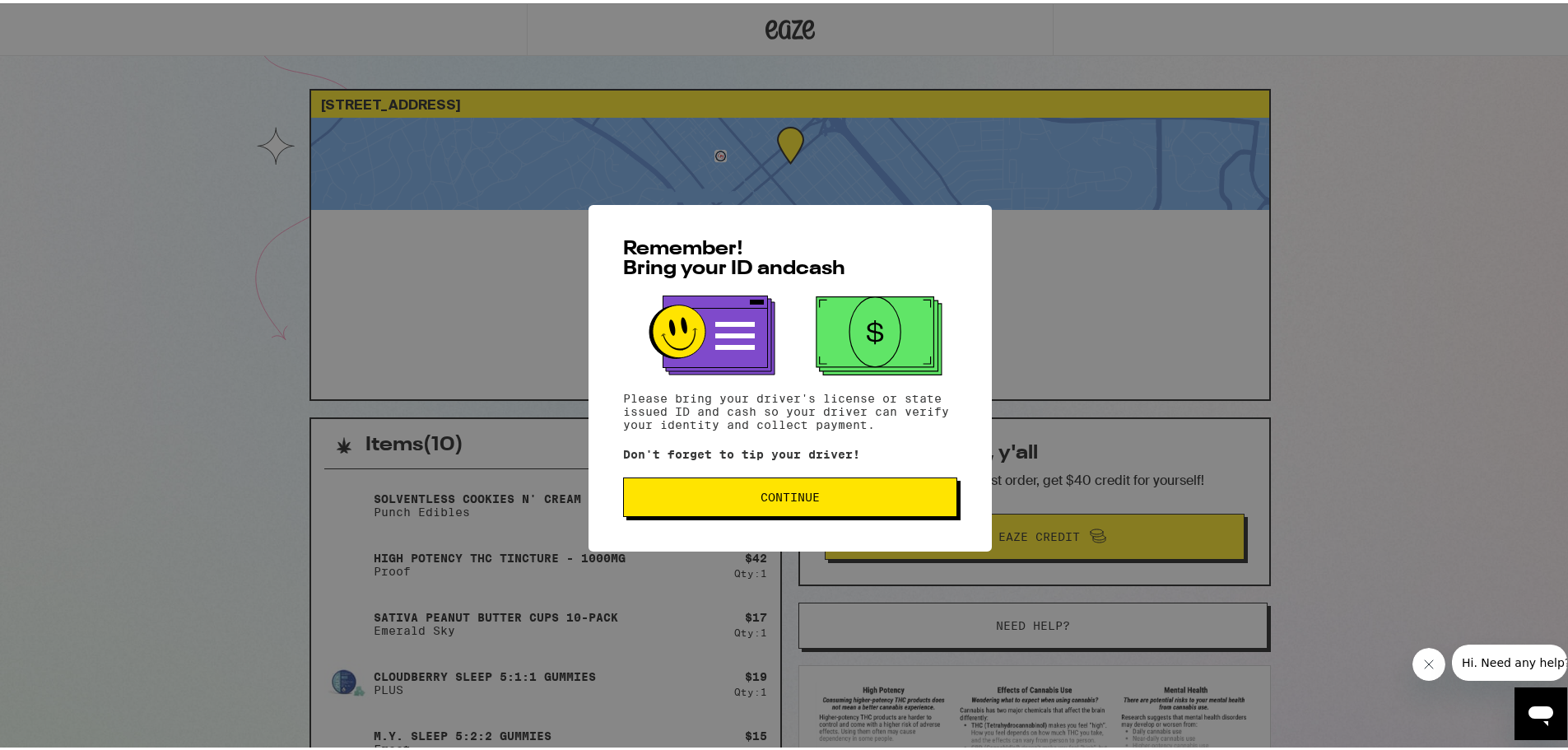
click at [779, 483] on button "Continue" at bounding box center [791, 494] width 334 height 39
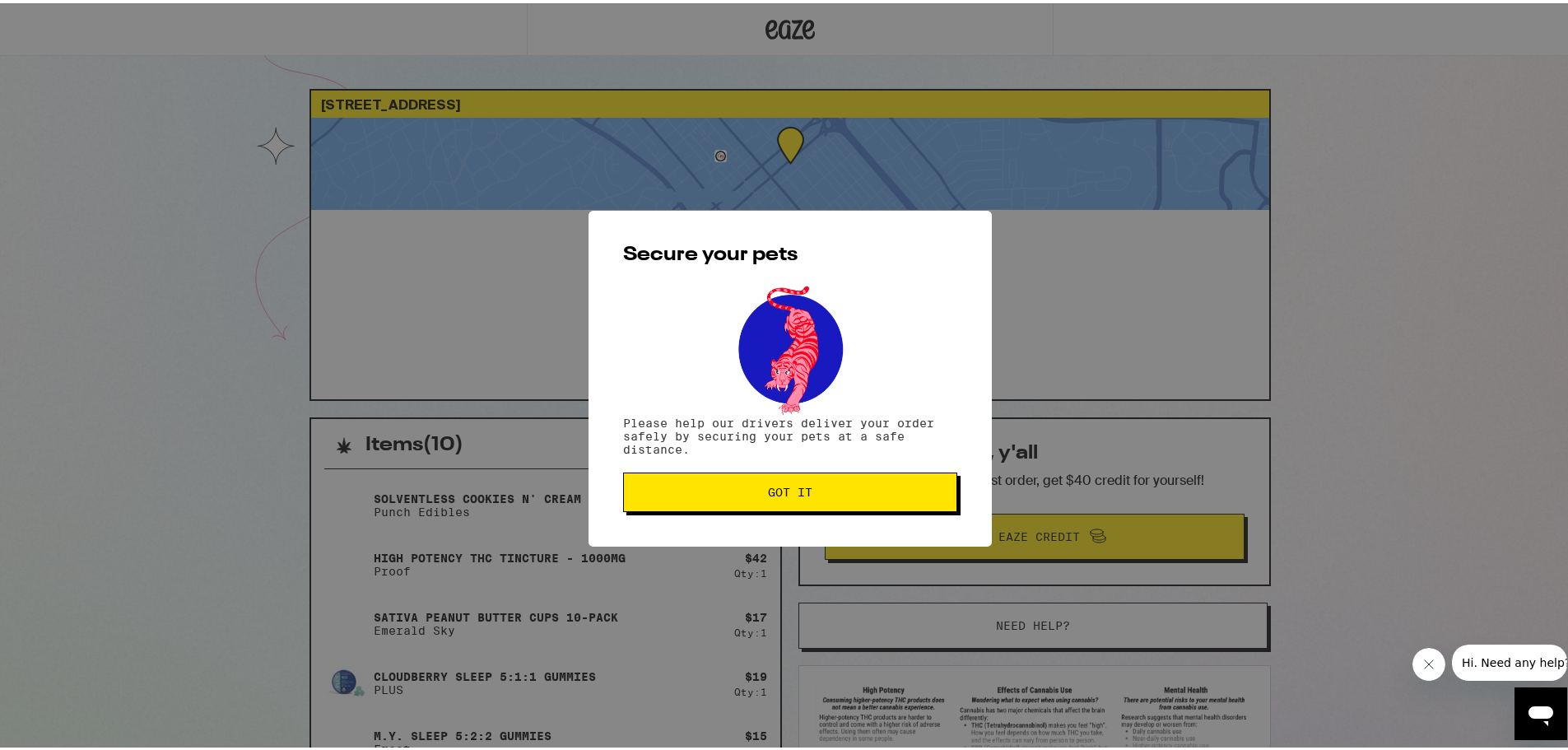
click at [779, 483] on button "Got it" at bounding box center [791, 489] width 334 height 39
